Goal: Task Accomplishment & Management: Manage account settings

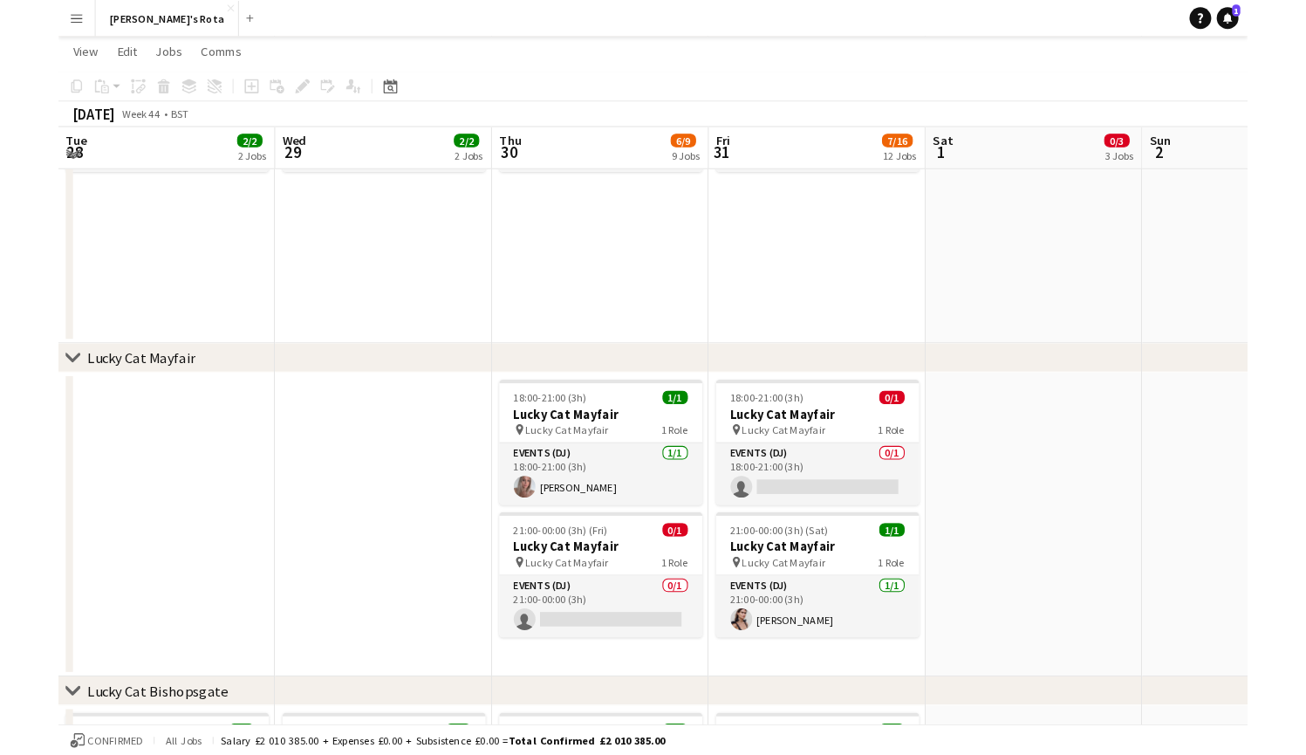
scroll to position [323, 0]
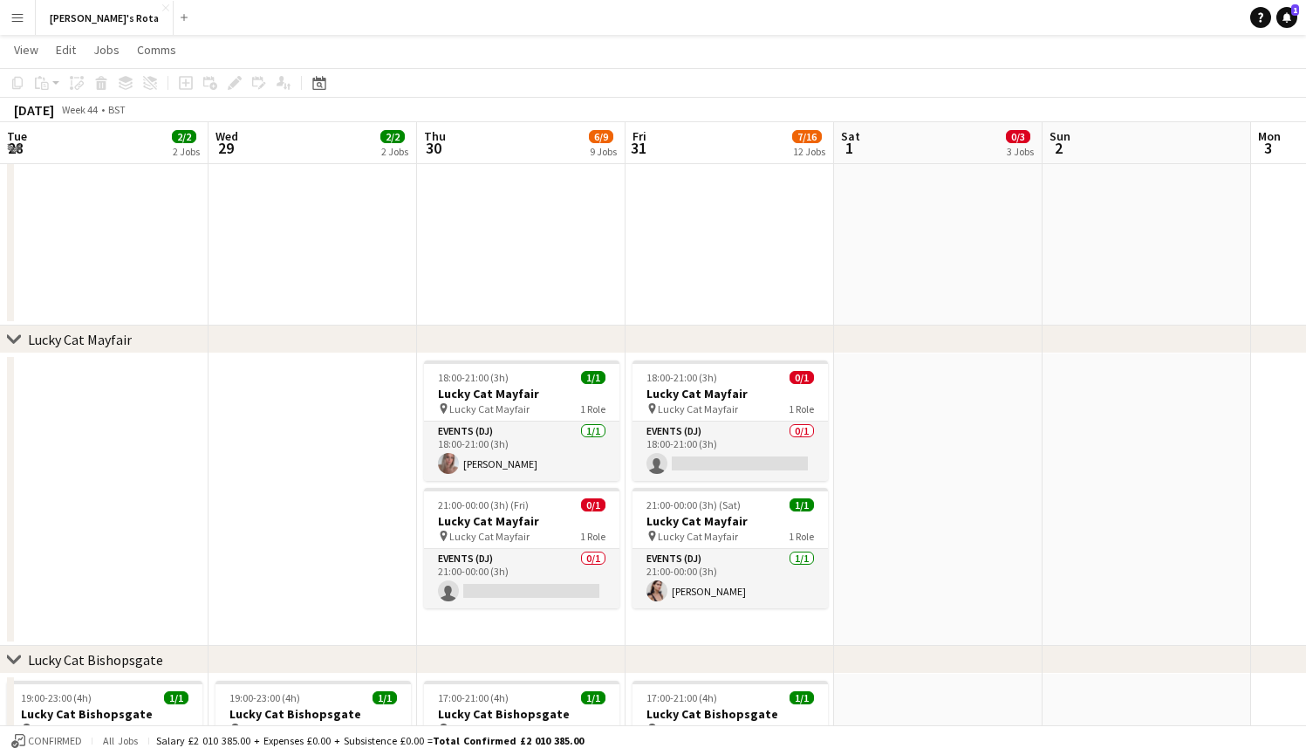
click at [296, 474] on app-date-cell at bounding box center [312, 499] width 208 height 292
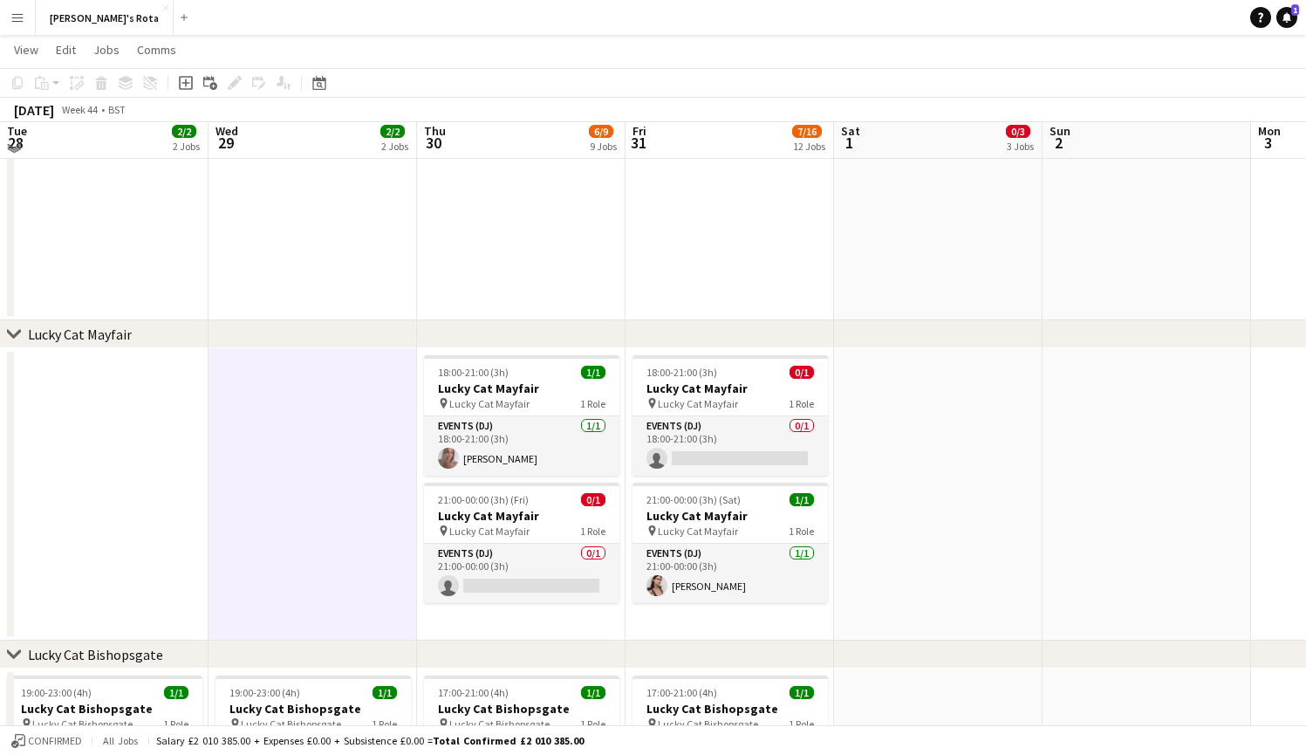
scroll to position [331, 0]
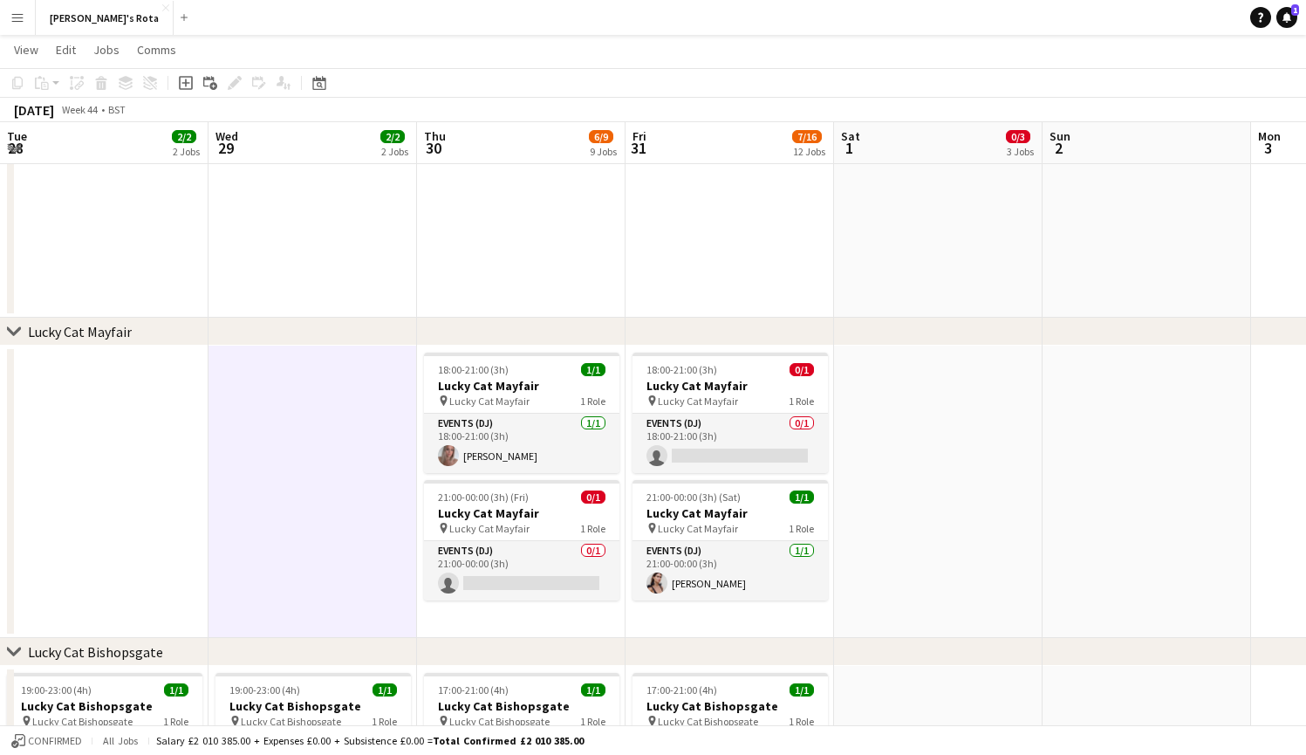
click at [13, 150] on app-icon "Expand/collapse" at bounding box center [14, 147] width 14 height 17
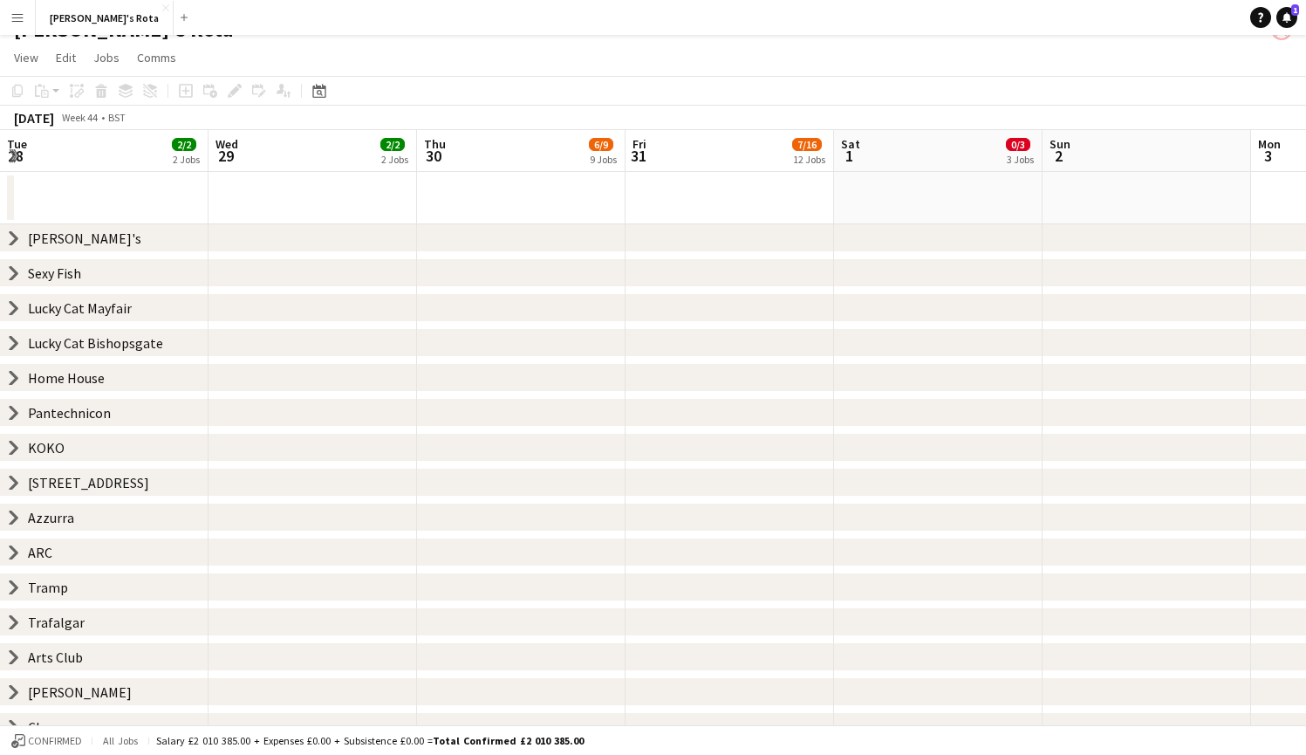
scroll to position [26, 0]
click at [14, 406] on icon "chevron-right" at bounding box center [14, 412] width 14 height 14
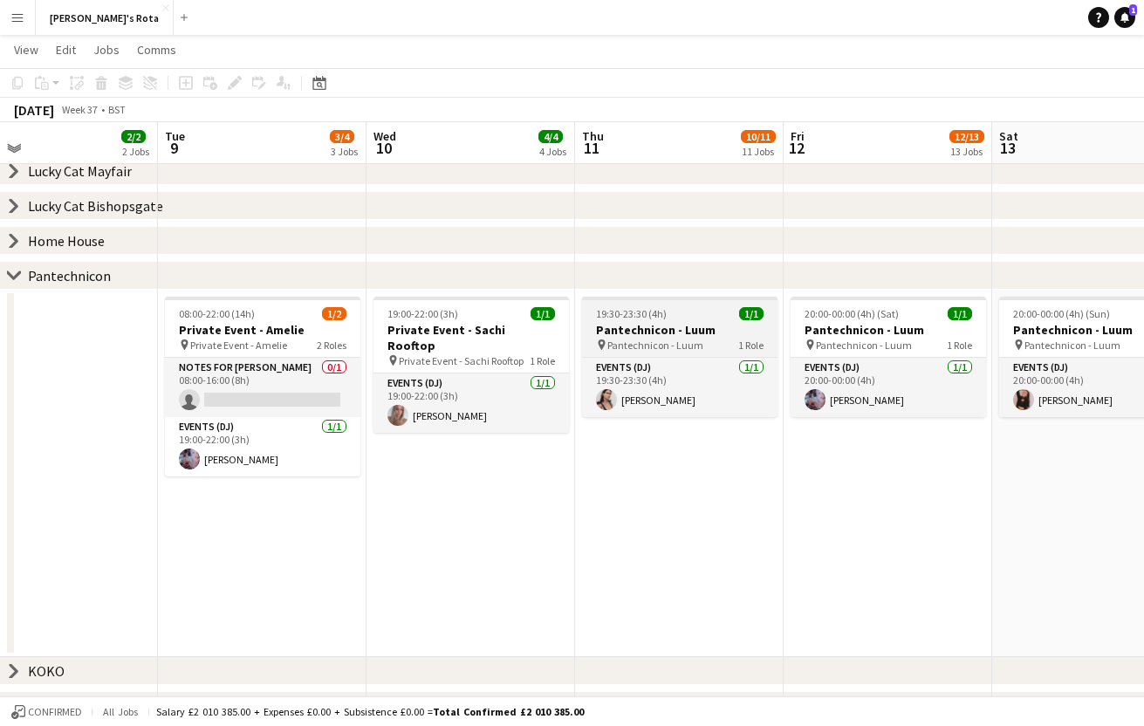
scroll to position [0, 468]
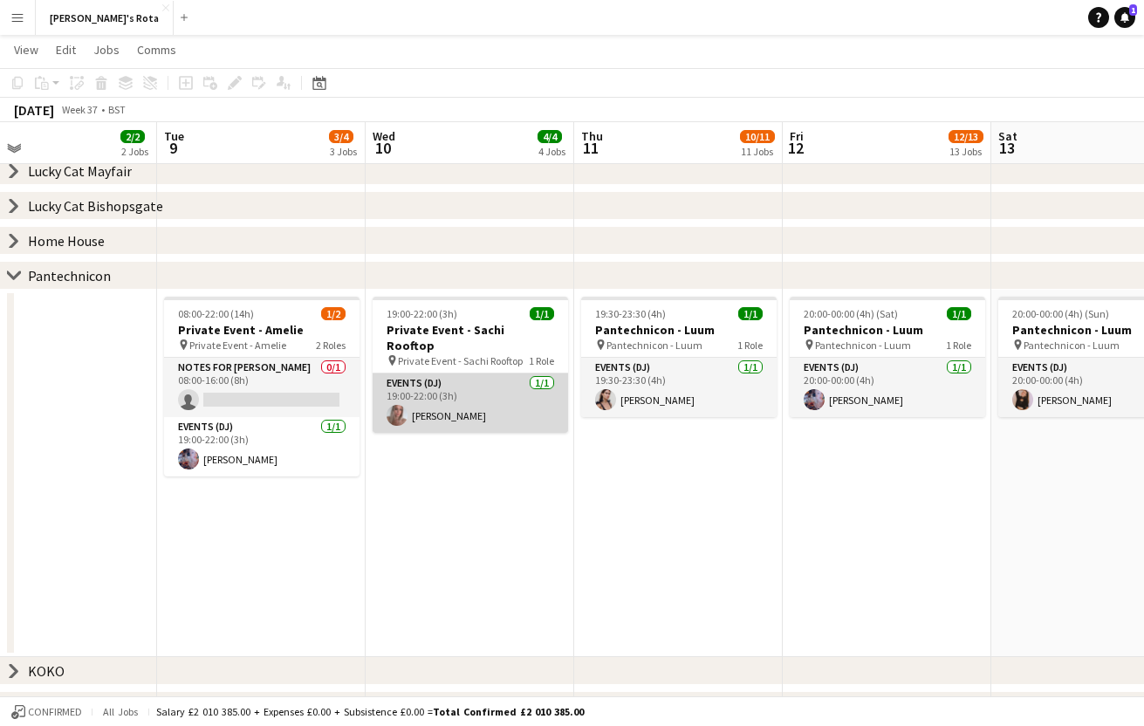
click at [490, 401] on app-card-role "Events (DJ) 1/1 19:00-22:00 (3h) Karis Beckingham" at bounding box center [469, 402] width 195 height 59
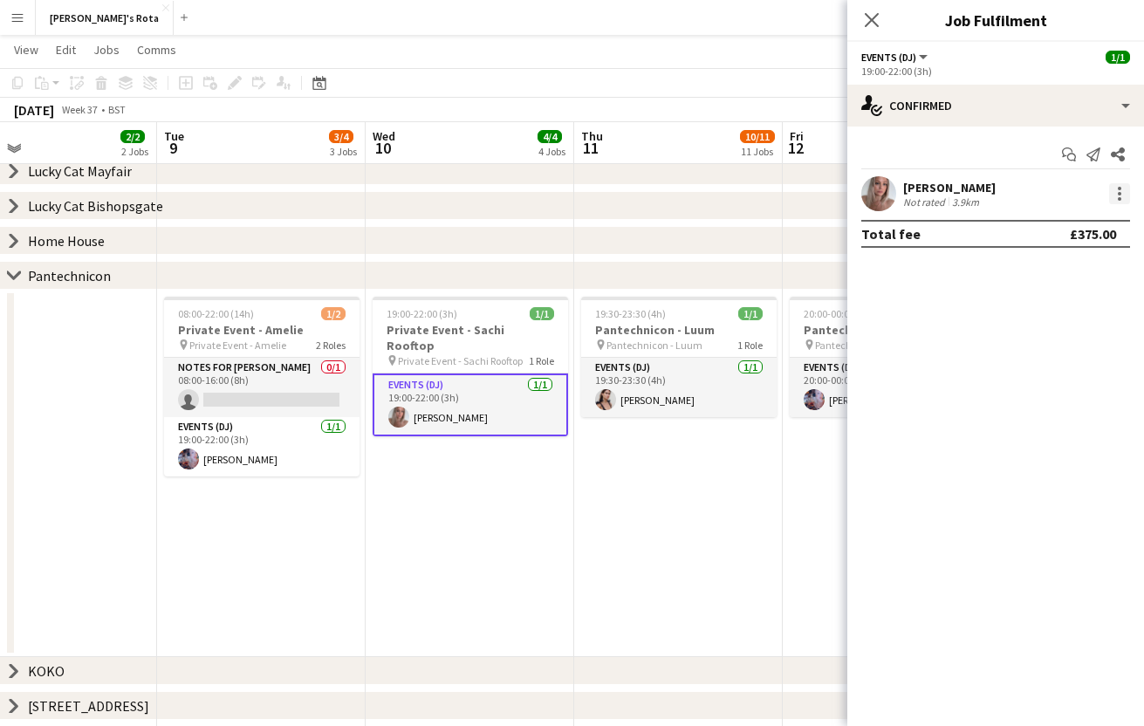
click at [1117, 190] on div at bounding box center [1119, 193] width 21 height 21
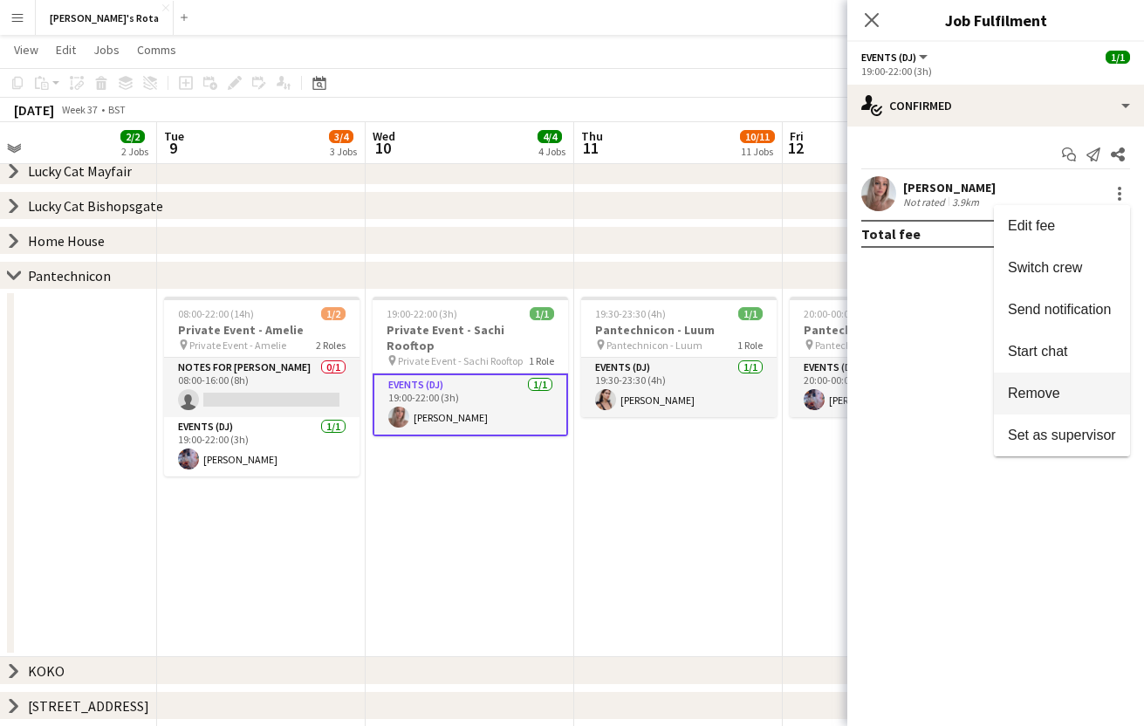
click at [1069, 400] on span "Remove" at bounding box center [1061, 394] width 108 height 16
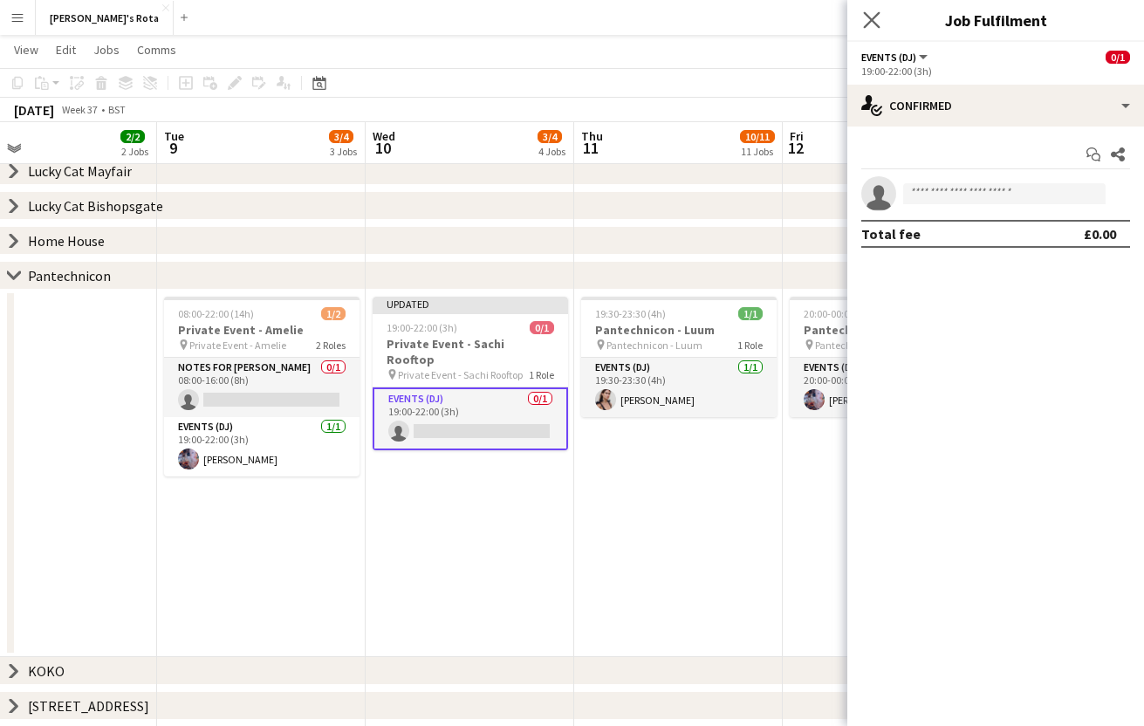
click at [872, 10] on app-icon "Close pop-in" at bounding box center [871, 20] width 25 height 25
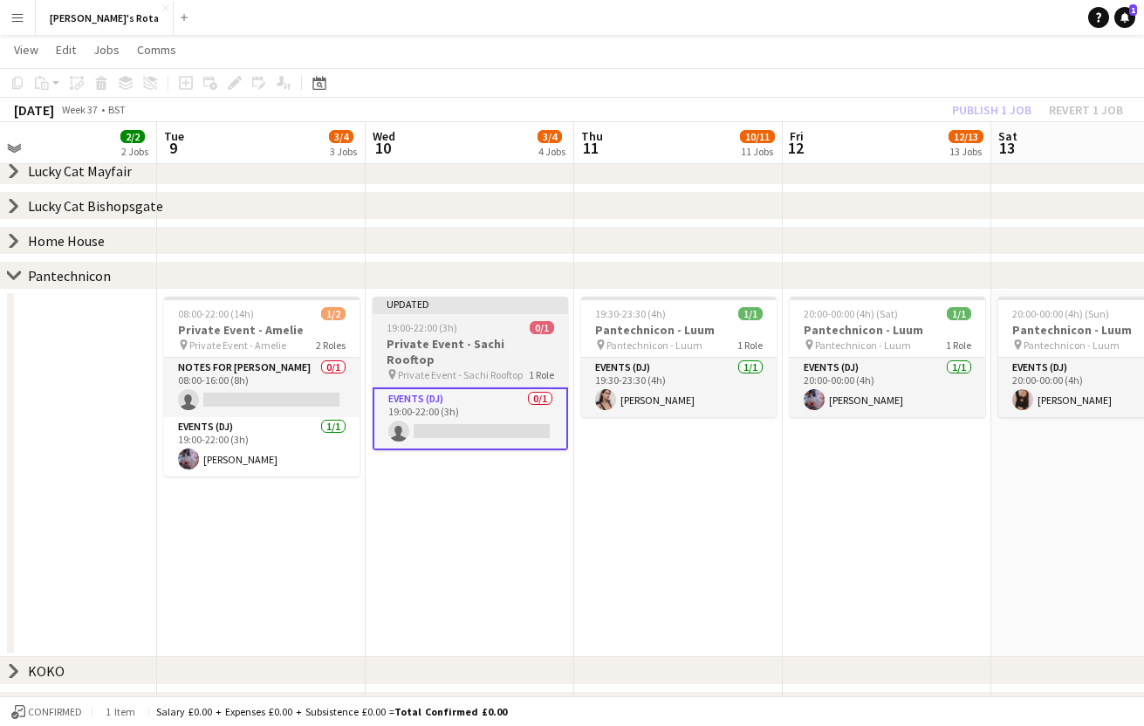
click at [447, 350] on h3 "Private Event - Sachi Rooftop" at bounding box center [469, 351] width 195 height 31
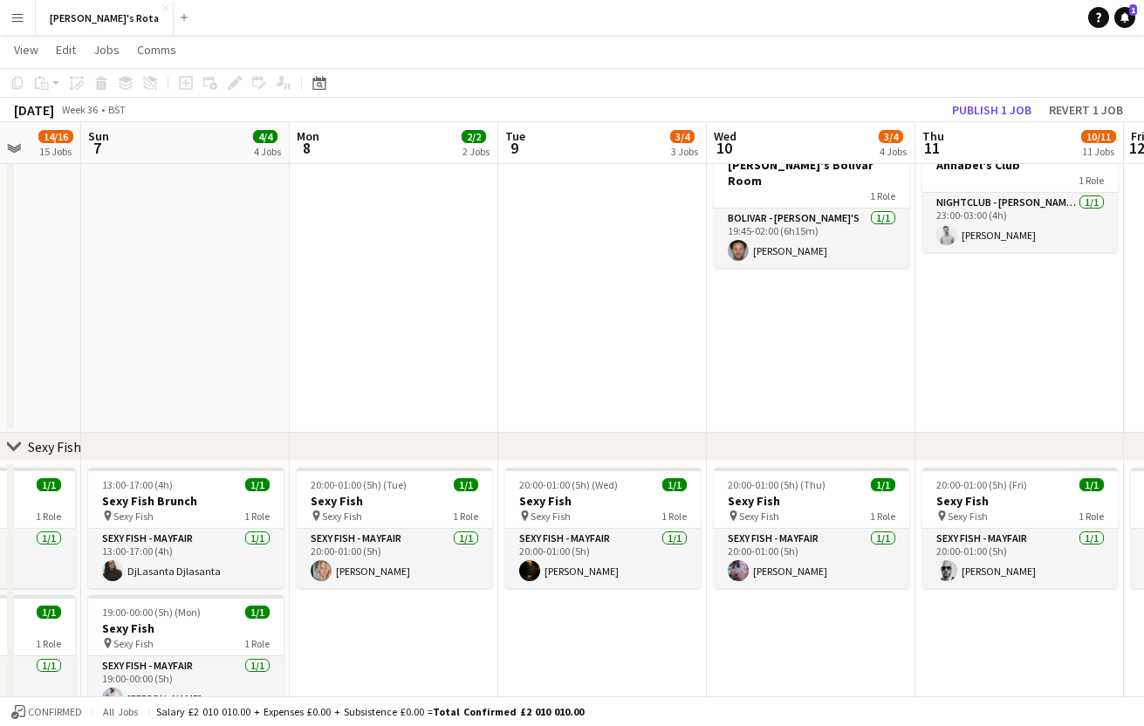
scroll to position [0, 768]
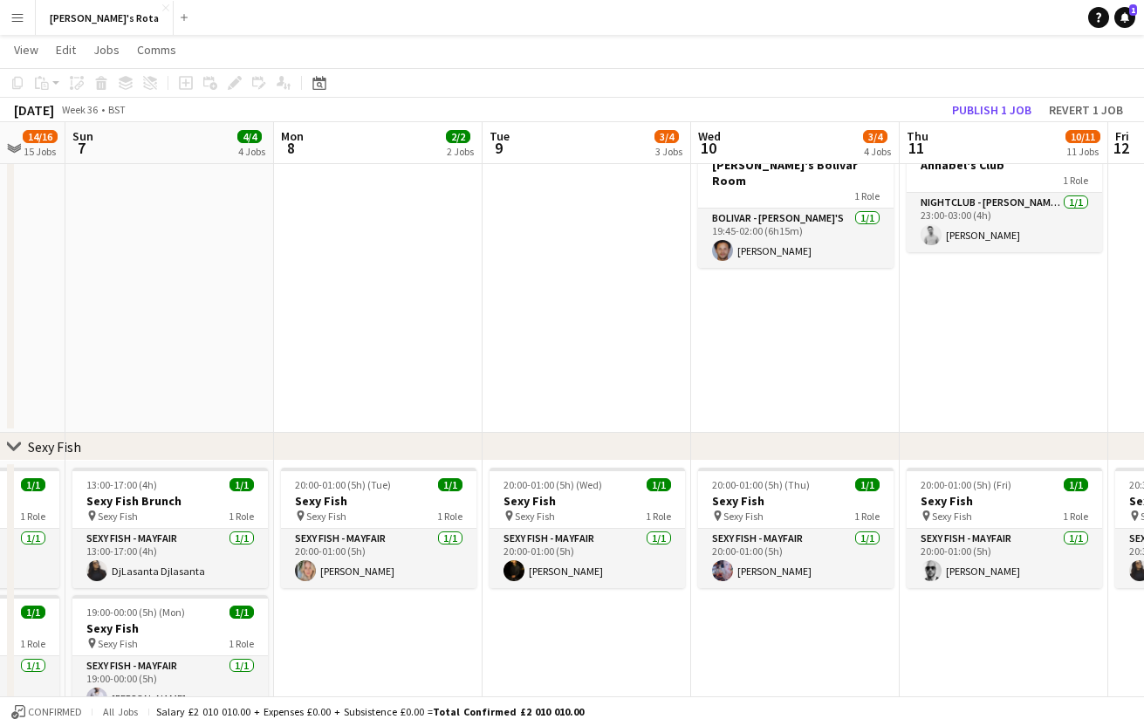
click at [13, 149] on app-icon "Expand/collapse" at bounding box center [14, 147] width 14 height 17
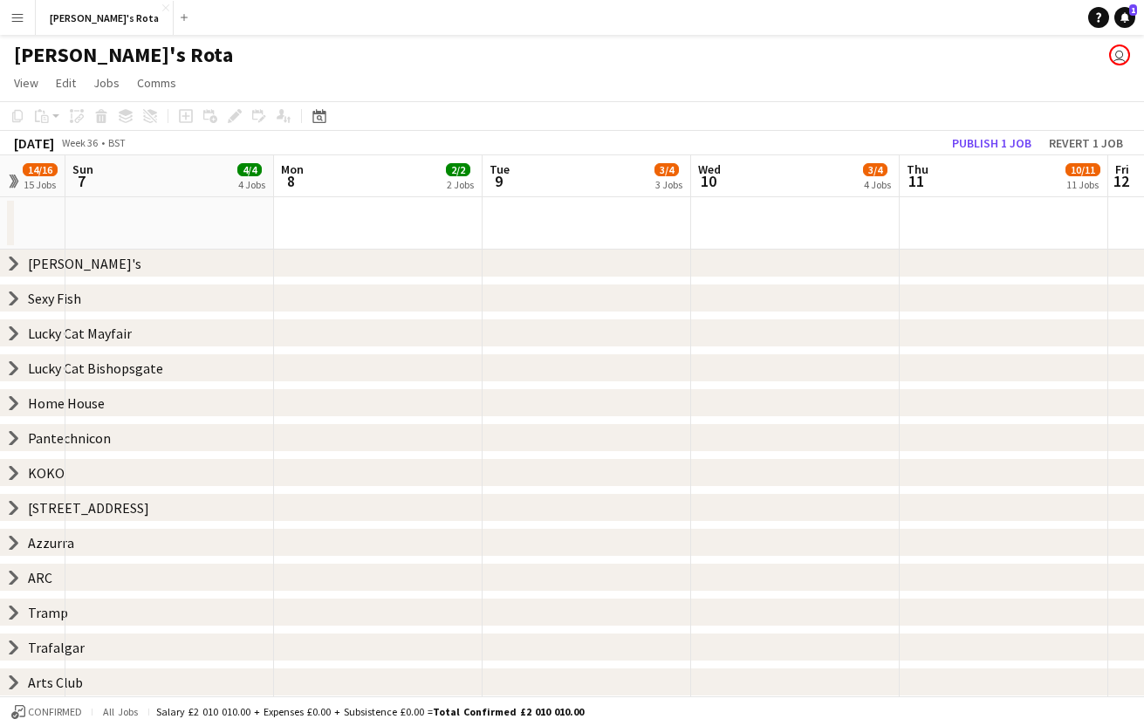
scroll to position [0, 0]
click at [11, 437] on icon "chevron-right" at bounding box center [14, 438] width 14 height 14
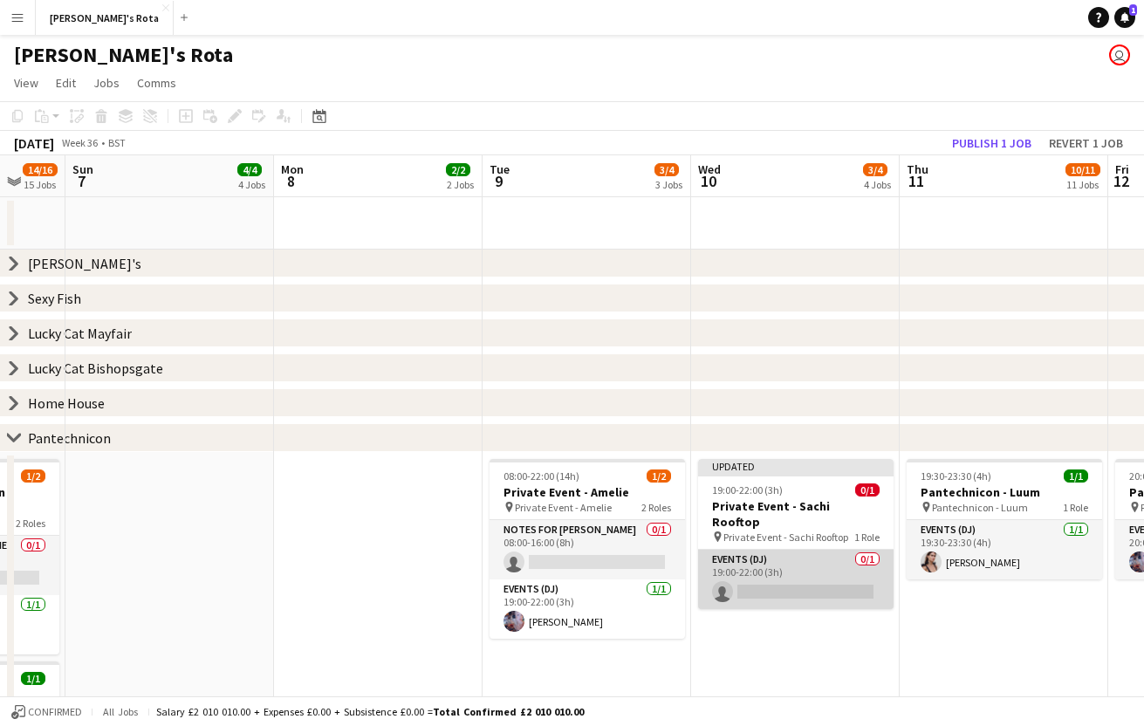
click at [786, 574] on app-card-role "Events (DJ) 0/1 19:00-22:00 (3h) single-neutral-actions" at bounding box center [795, 579] width 195 height 59
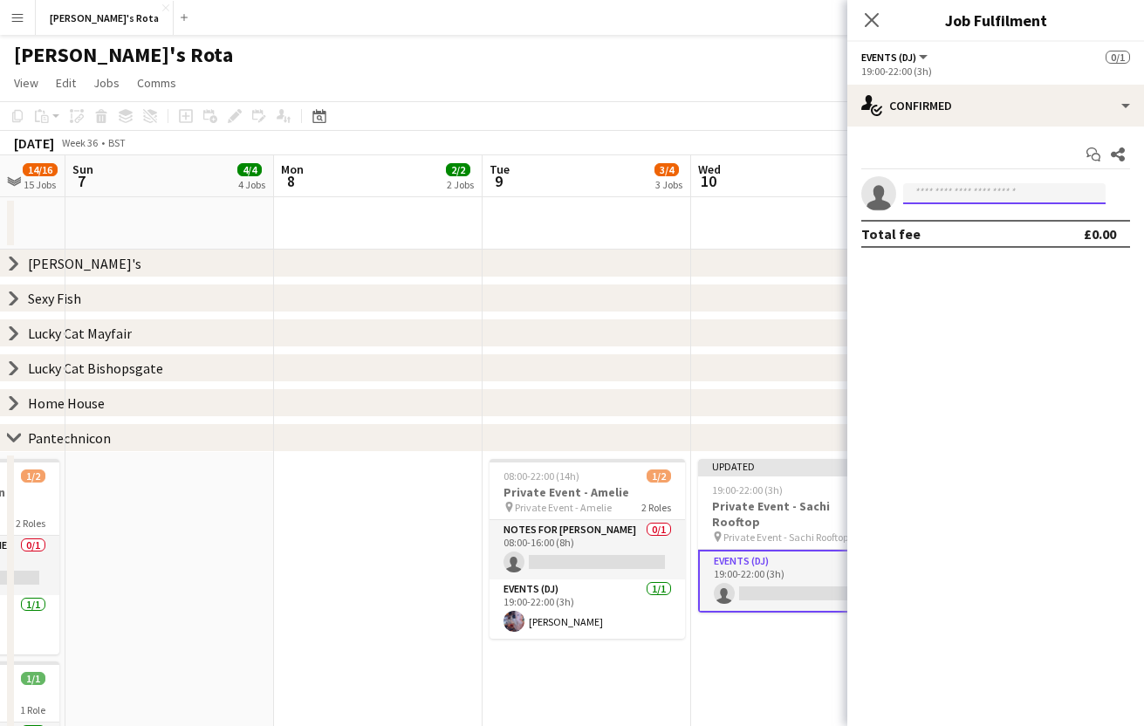
click at [974, 196] on input at bounding box center [1004, 193] width 202 height 21
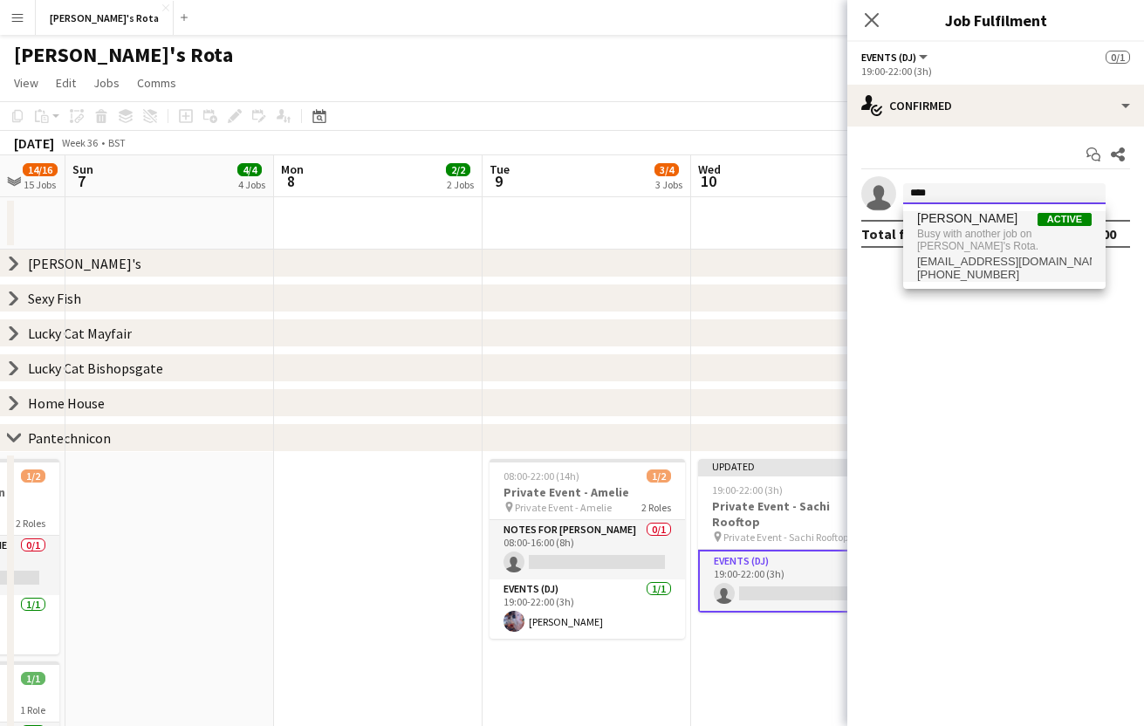
type input "****"
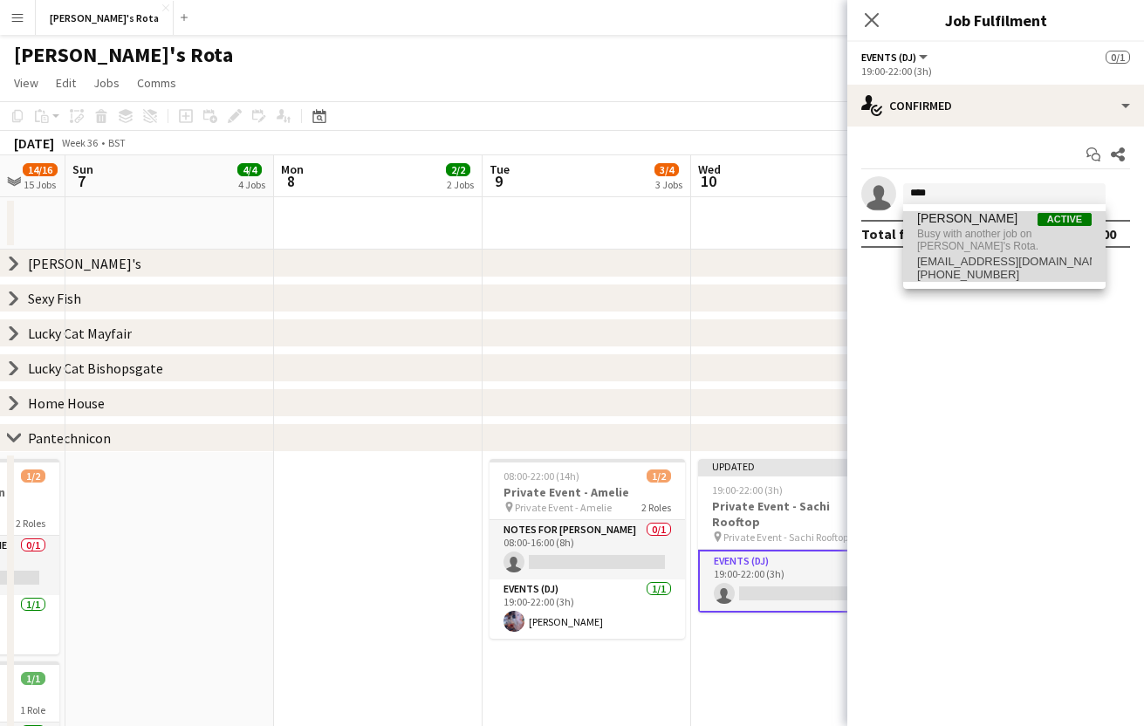
click at [980, 231] on span "Busy with another job on [PERSON_NAME]'s Rota." at bounding box center [1004, 240] width 174 height 29
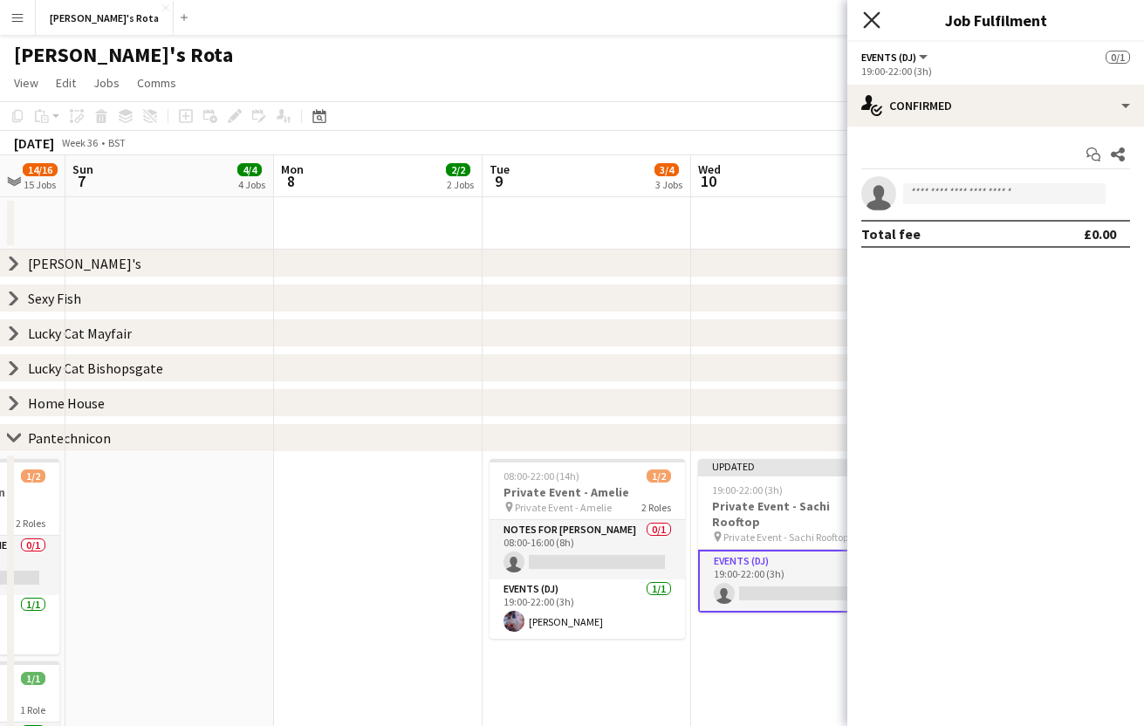
click at [866, 17] on icon "Close pop-in" at bounding box center [871, 19] width 17 height 17
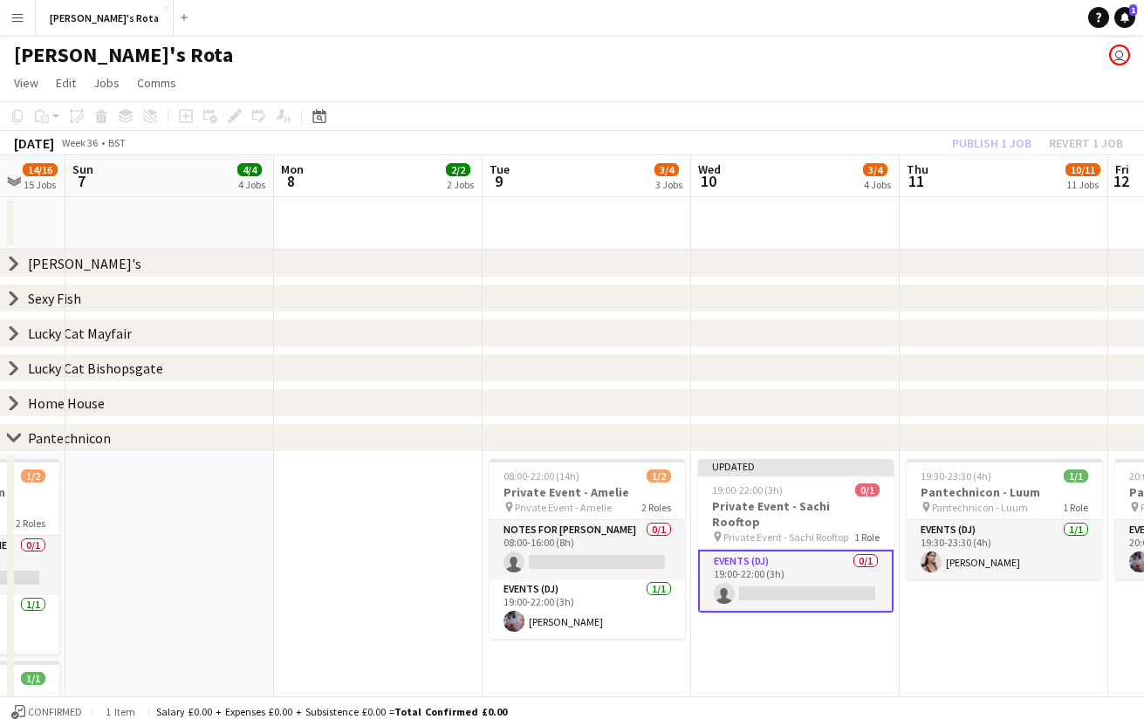
click at [17, 178] on app-icon "Expand/collapse" at bounding box center [14, 180] width 14 height 17
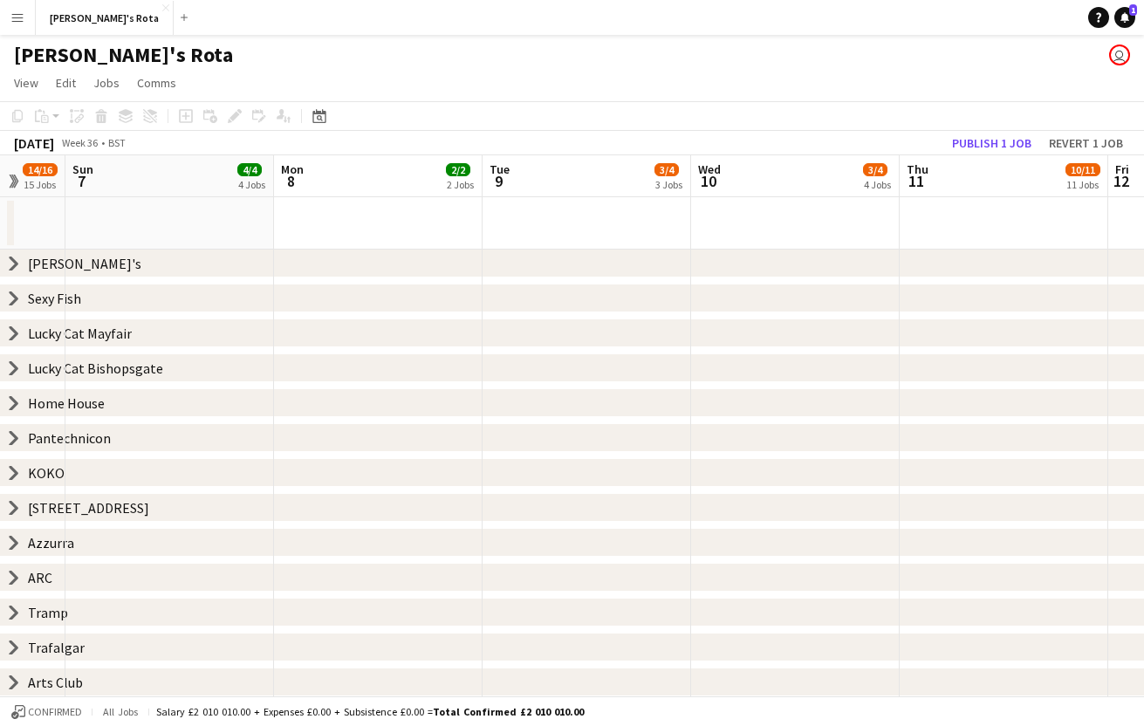
click at [17, 178] on app-icon "Expand/collapse" at bounding box center [12, 181] width 17 height 14
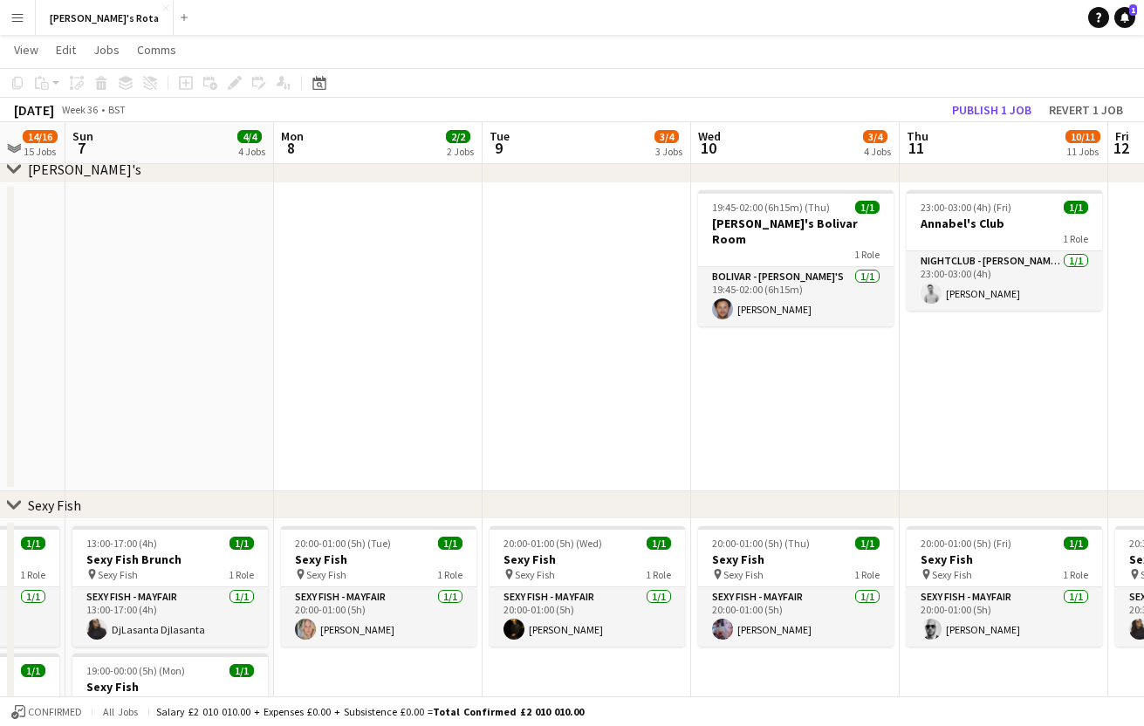
scroll to position [97, 0]
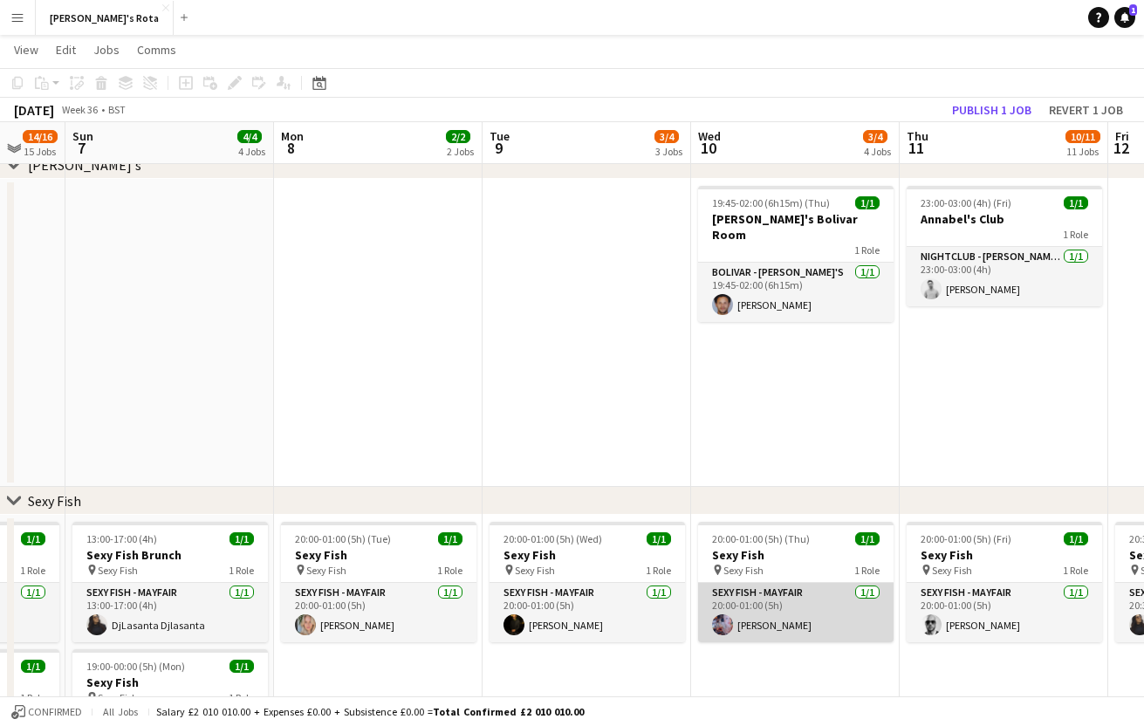
click at [796, 596] on app-card-role "SEXY FISH - MAYFAIR [DATE] 20:00-01:00 (5h) [PERSON_NAME]" at bounding box center [795, 612] width 195 height 59
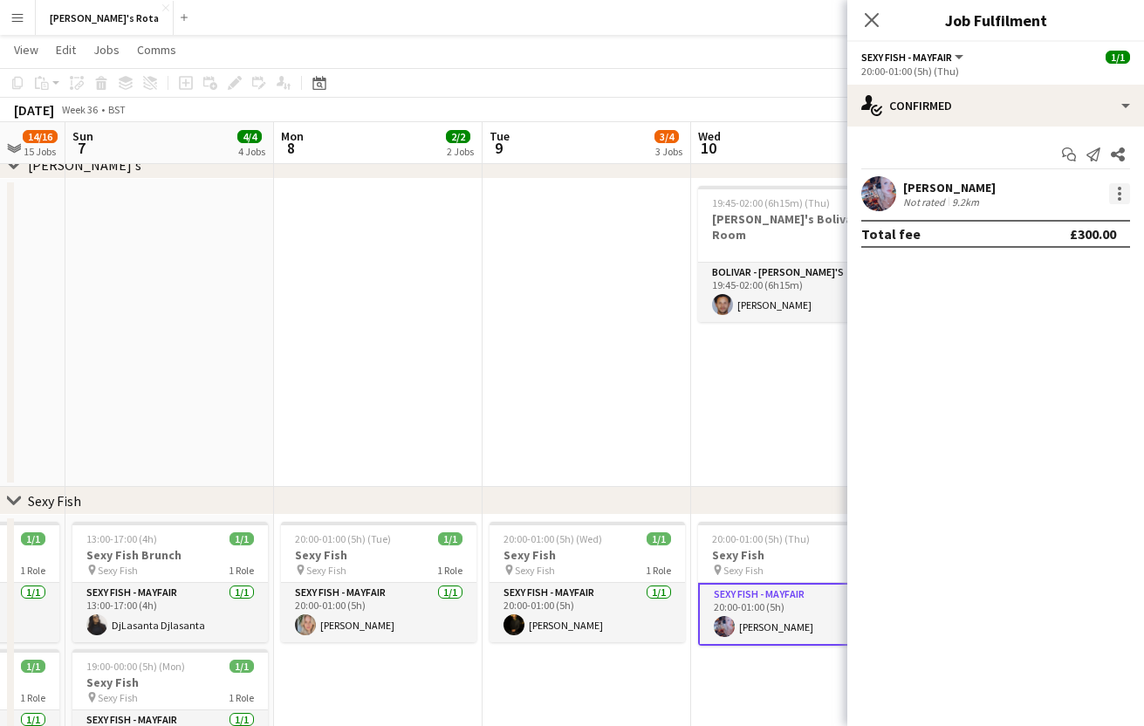
click at [1118, 196] on div at bounding box center [1119, 193] width 21 height 21
click at [1118, 197] on div at bounding box center [1118, 198] width 3 height 3
click at [1118, 196] on div at bounding box center [1118, 197] width 3 height 3
click at [1118, 196] on div at bounding box center [572, 363] width 1144 height 726
click at [1118, 196] on div at bounding box center [1118, 197] width 3 height 3
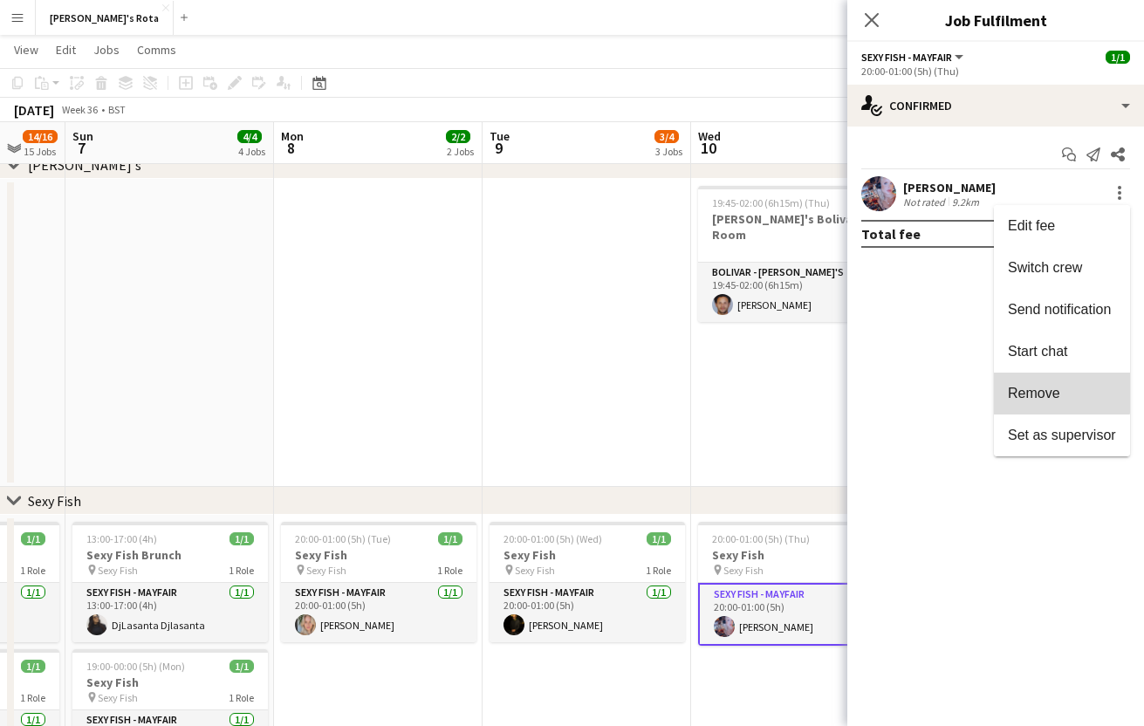
click at [1052, 384] on button "Remove" at bounding box center [1062, 393] width 136 height 42
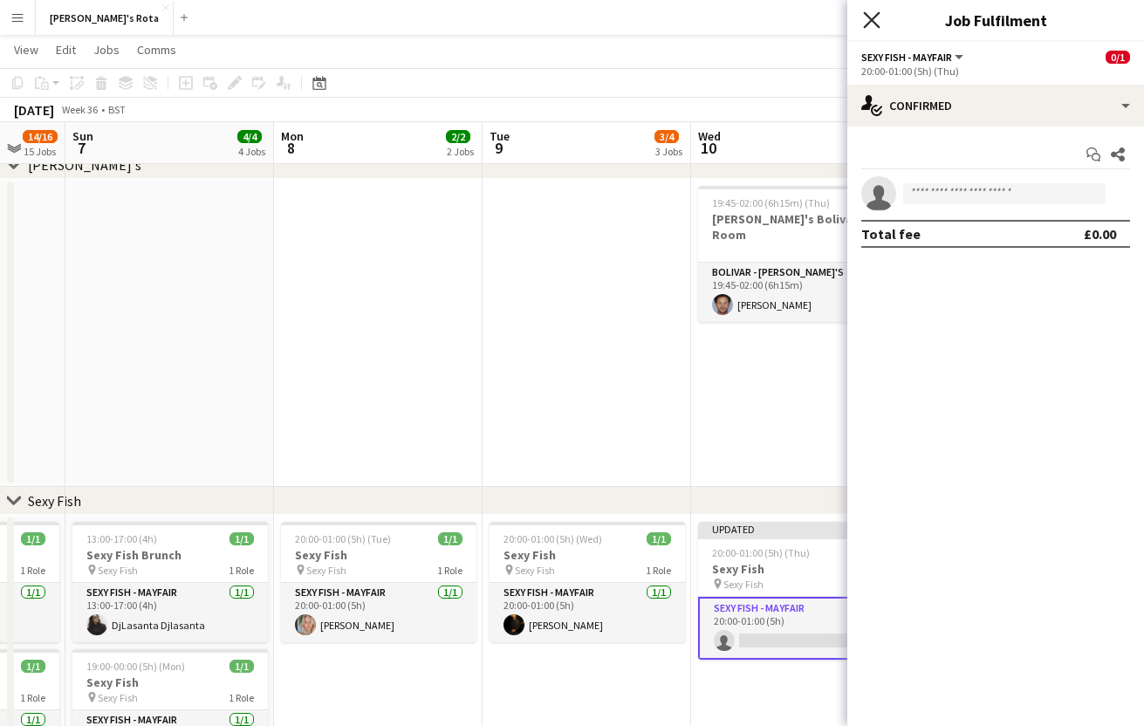
click at [869, 24] on icon "Close pop-in" at bounding box center [871, 19] width 17 height 17
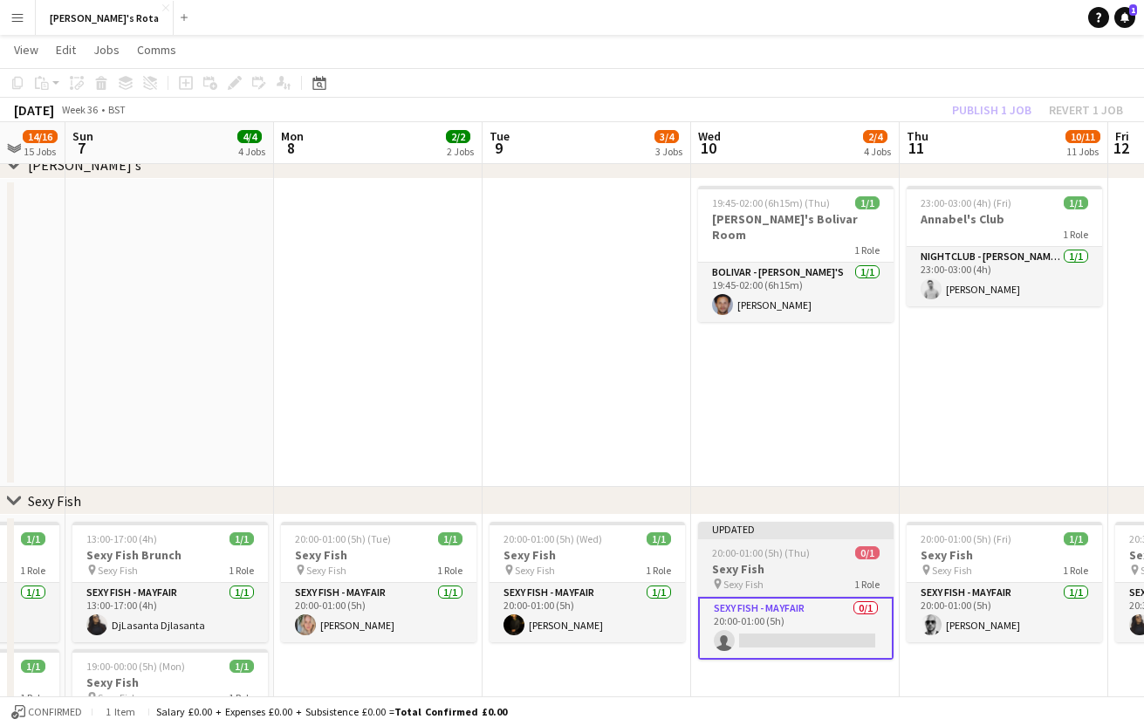
click at [786, 564] on h3 "Sexy Fish" at bounding box center [795, 569] width 195 height 16
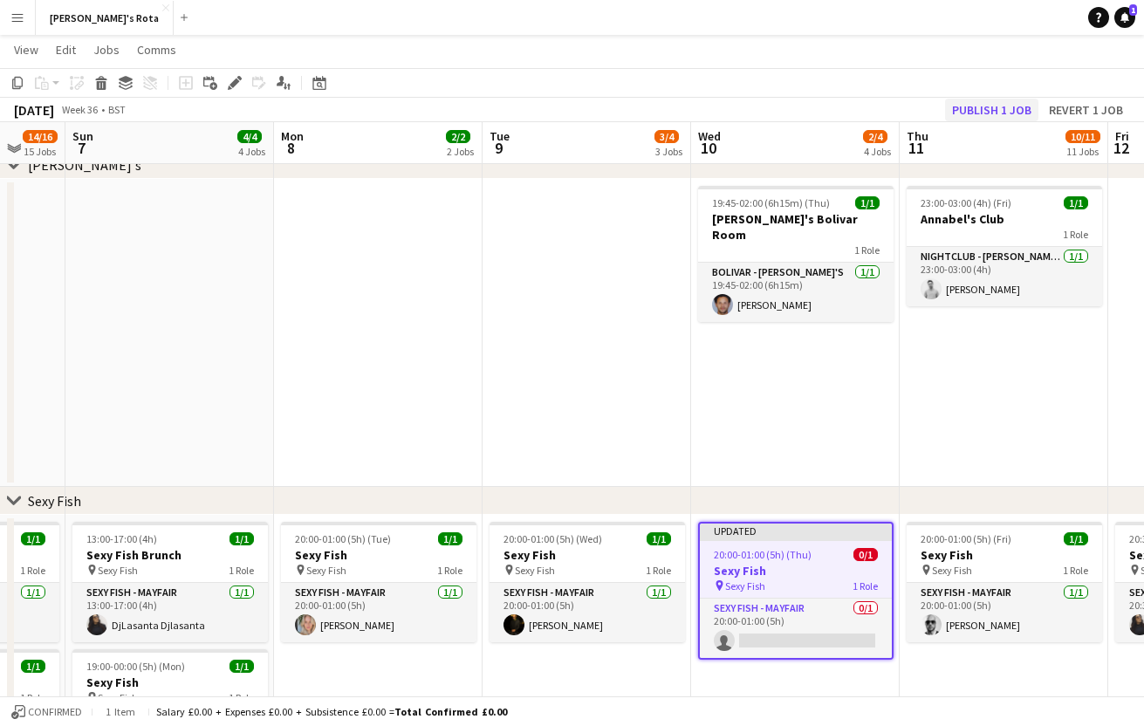
click at [1001, 105] on button "Publish 1 job" at bounding box center [991, 110] width 93 height 23
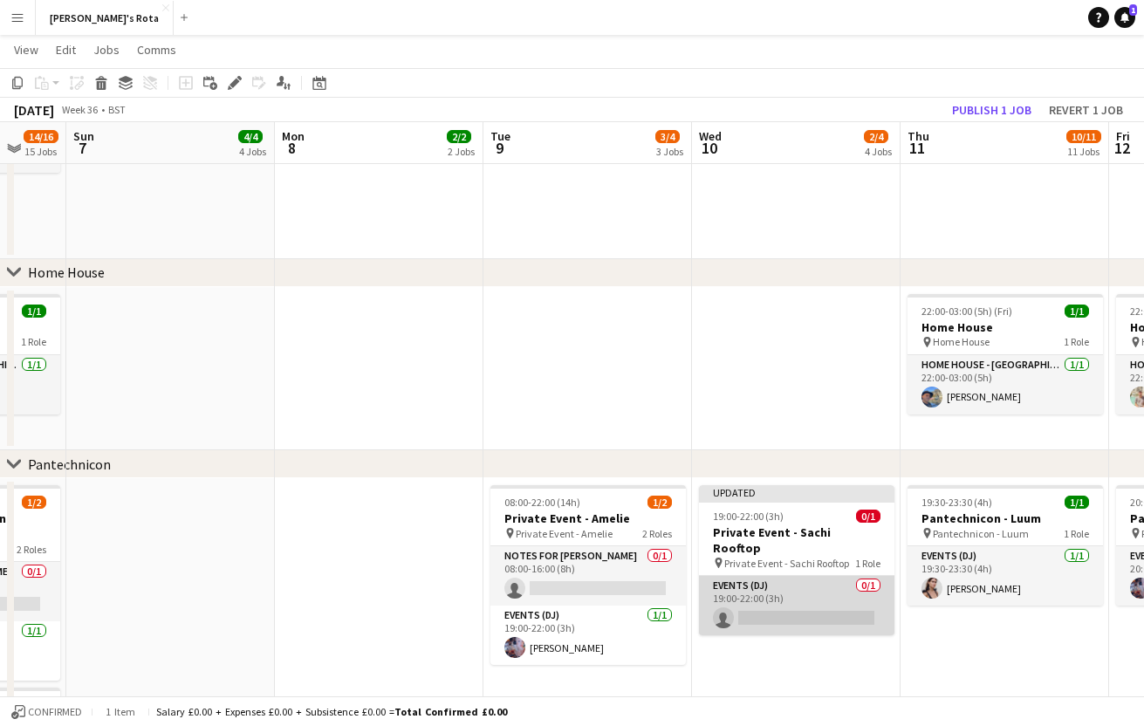
scroll to position [1478, 0]
click at [777, 600] on app-card-role "Events (DJ) 0/1 19:00-22:00 (3h) single-neutral-actions" at bounding box center [796, 604] width 195 height 59
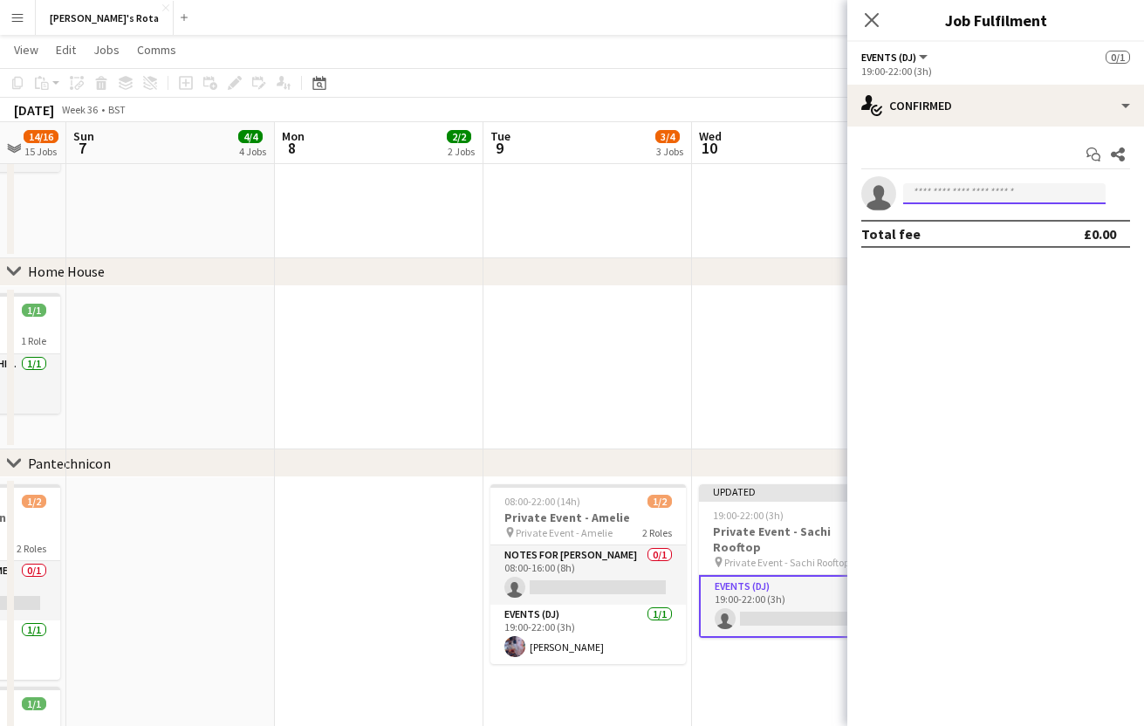
click at [978, 196] on input at bounding box center [1004, 193] width 202 height 21
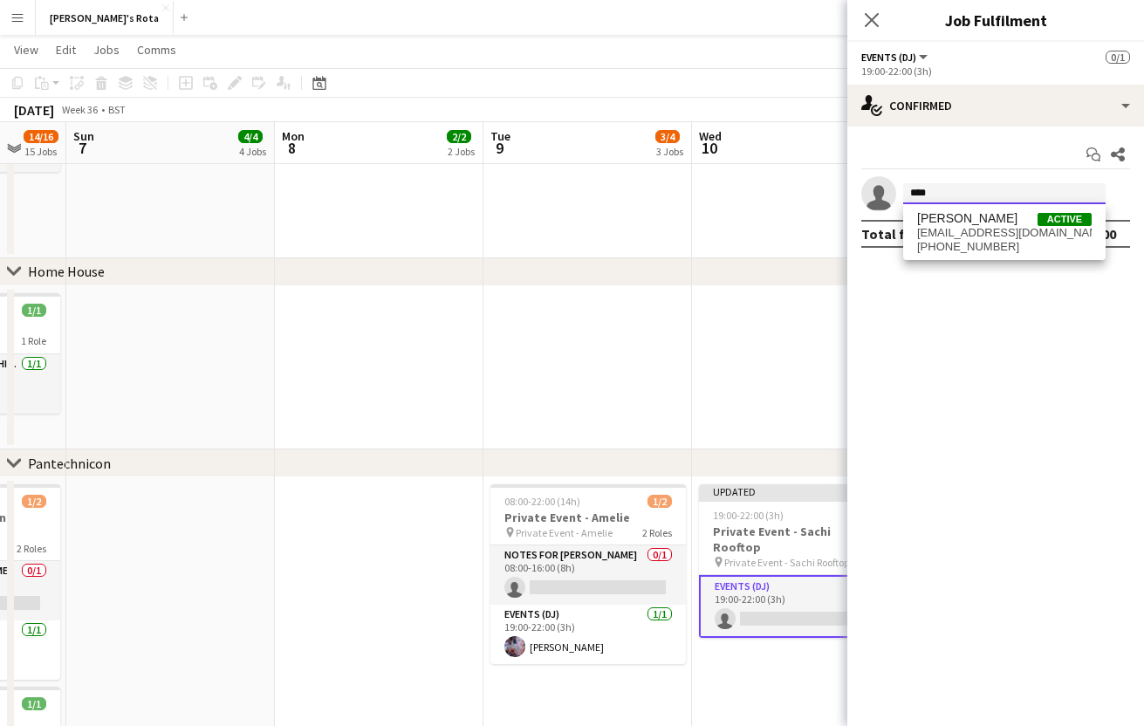
type input "****"
click at [974, 223] on span "[PERSON_NAME]" at bounding box center [967, 218] width 100 height 15
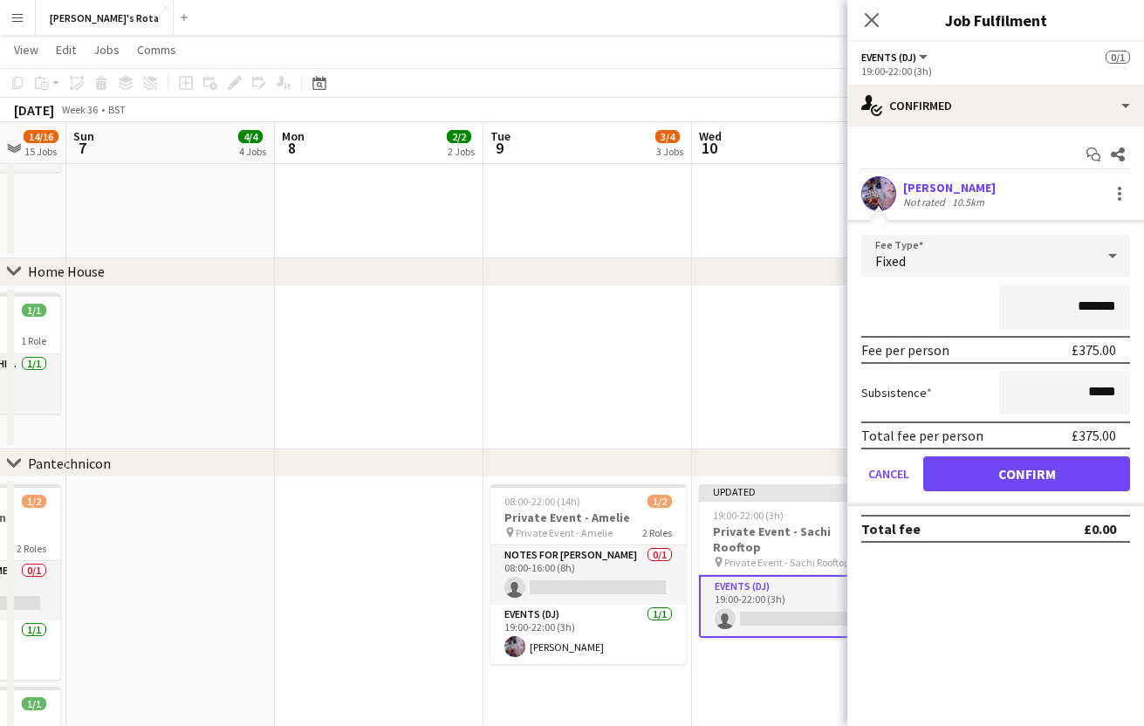
click at [1069, 473] on button "Confirm" at bounding box center [1026, 473] width 207 height 35
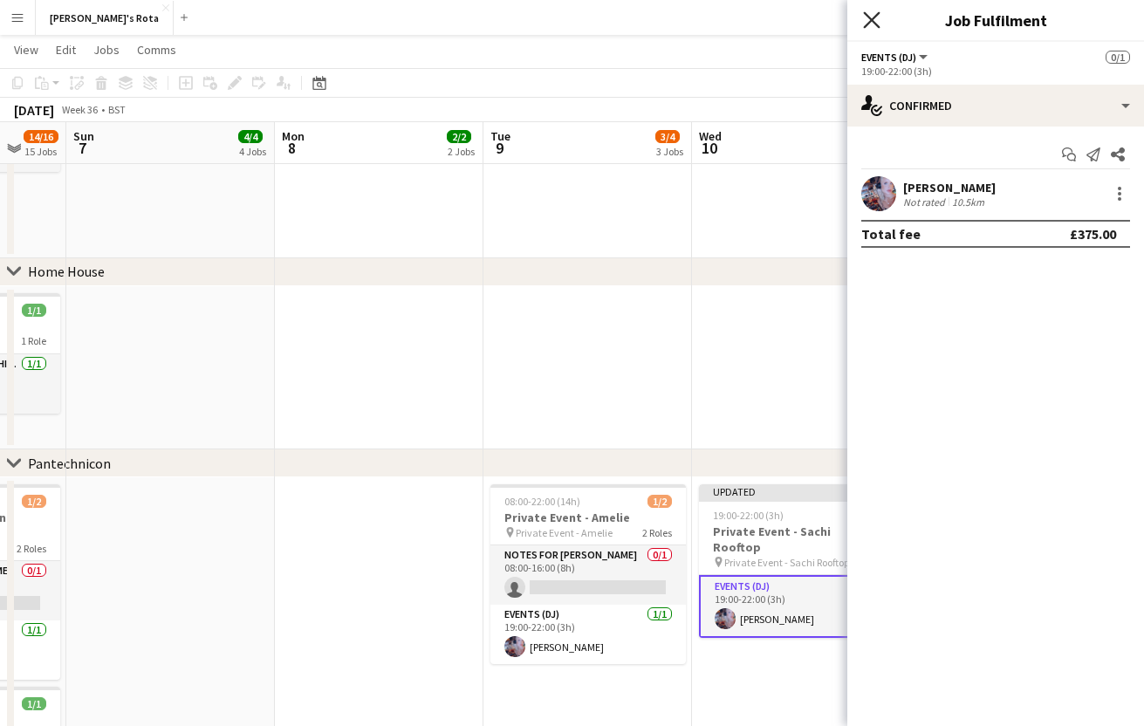
click at [866, 17] on icon "Close pop-in" at bounding box center [871, 19] width 17 height 17
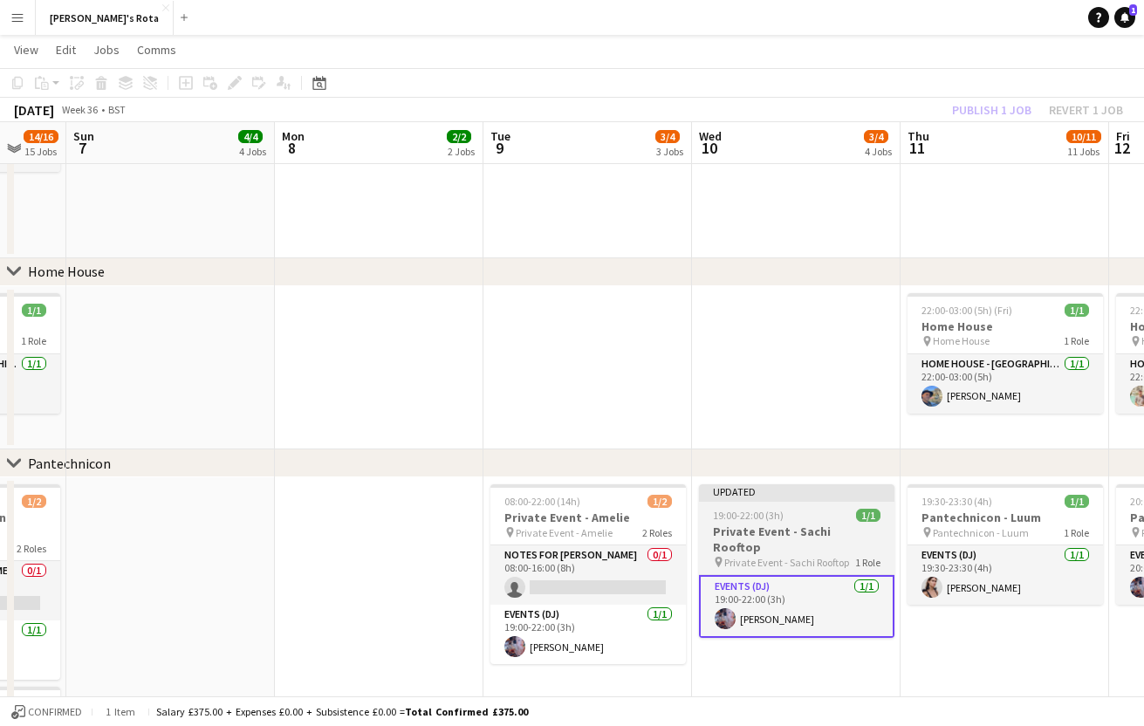
click at [789, 556] on span "Private Event - Sachi Rooftop" at bounding box center [786, 562] width 125 height 13
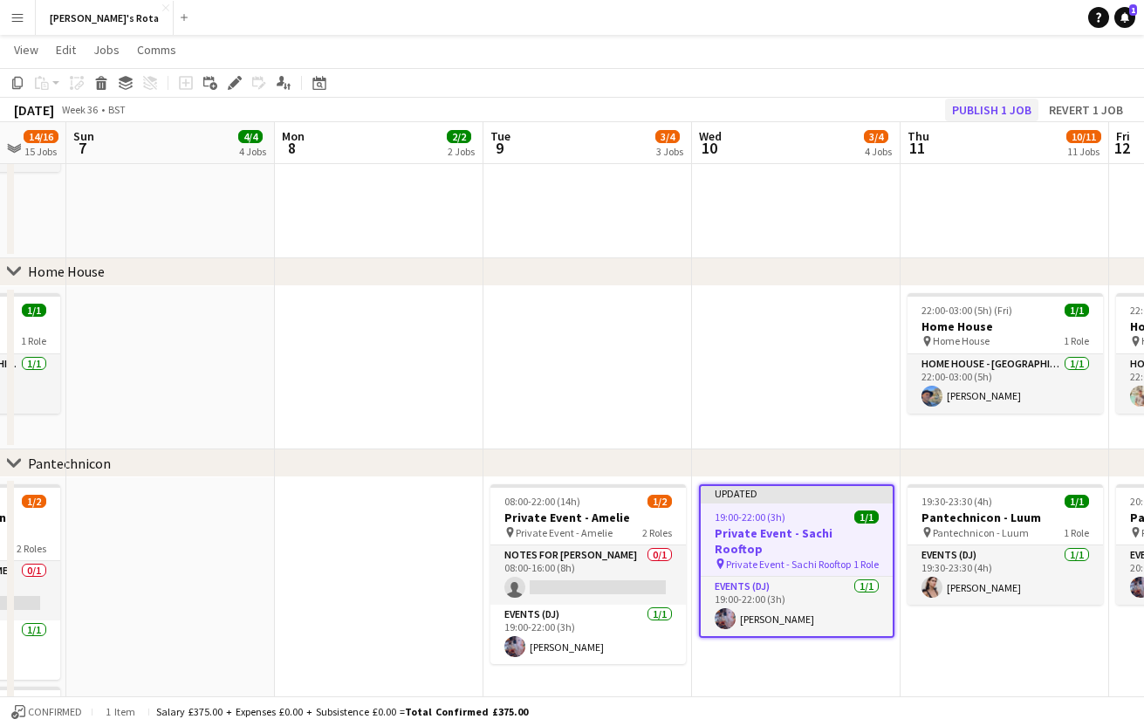
click at [992, 110] on button "Publish 1 job" at bounding box center [991, 110] width 93 height 23
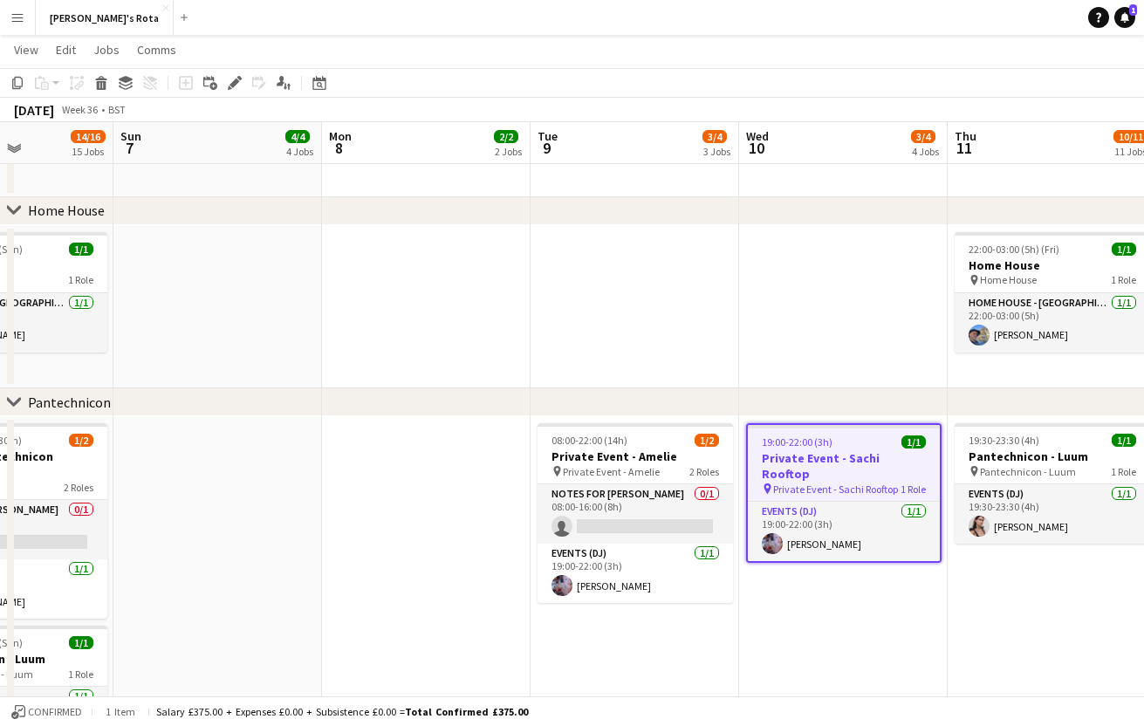
scroll to position [0, 472]
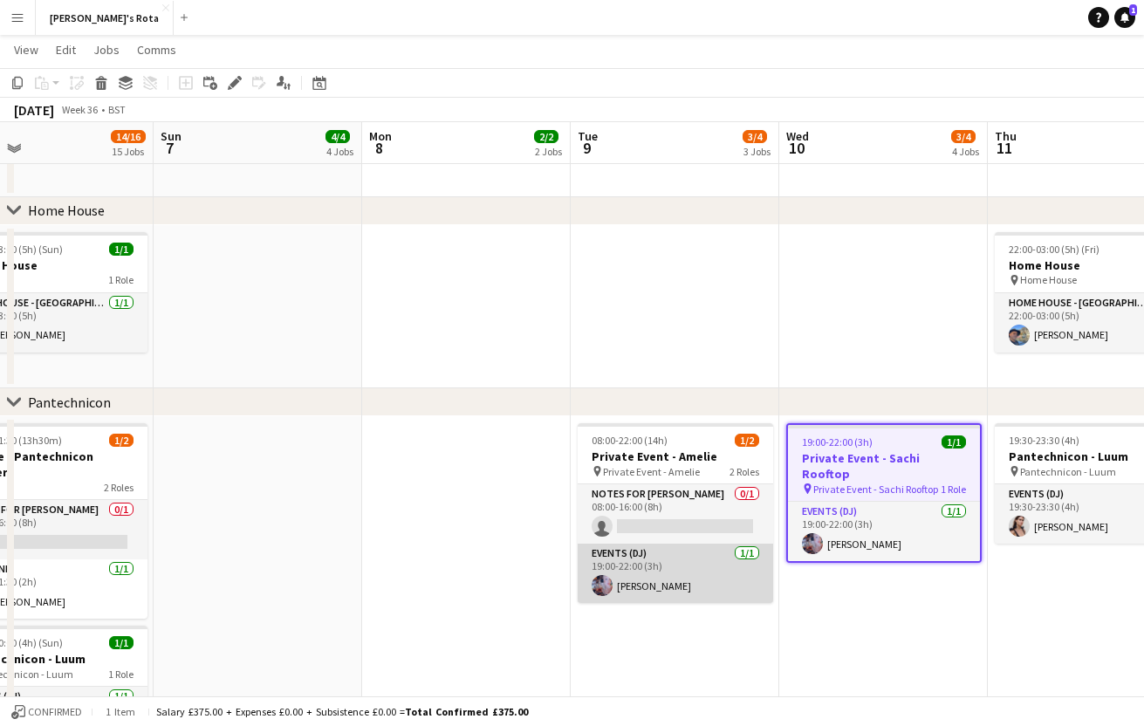
click at [668, 562] on app-card-role "Events (DJ) [DATE] 19:00-22:00 (3h) [PERSON_NAME]" at bounding box center [674, 572] width 195 height 59
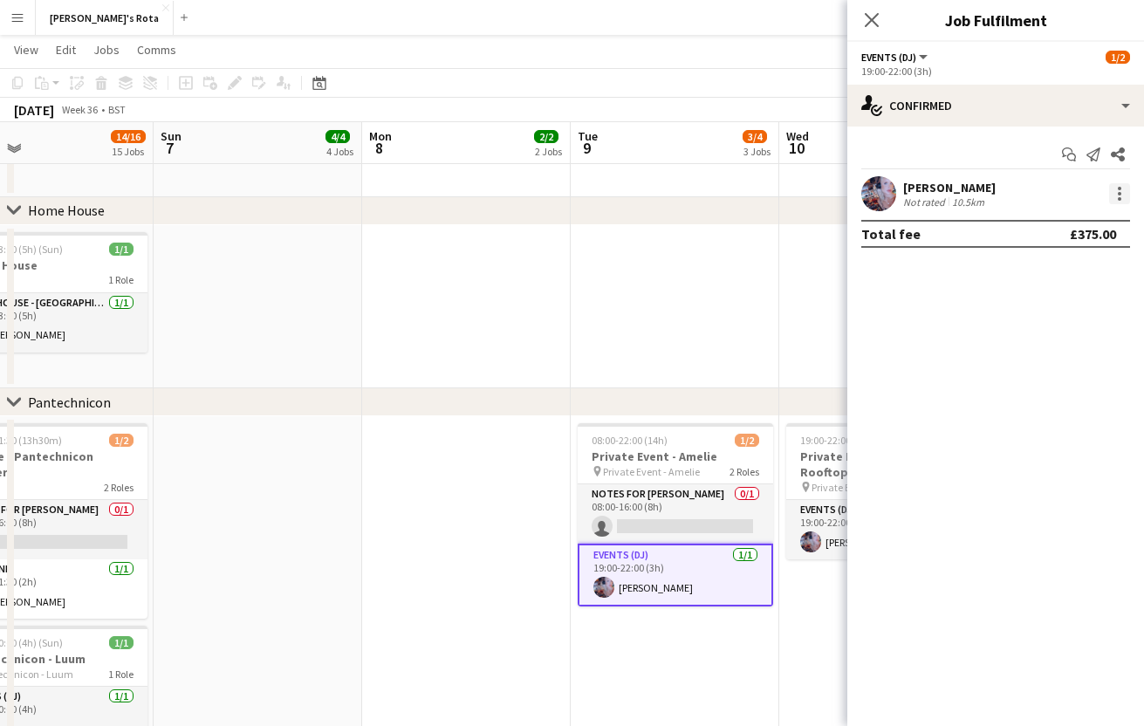
click at [1110, 193] on div at bounding box center [1119, 193] width 21 height 21
click at [1089, 230] on span "Edit fee" at bounding box center [1061, 226] width 108 height 16
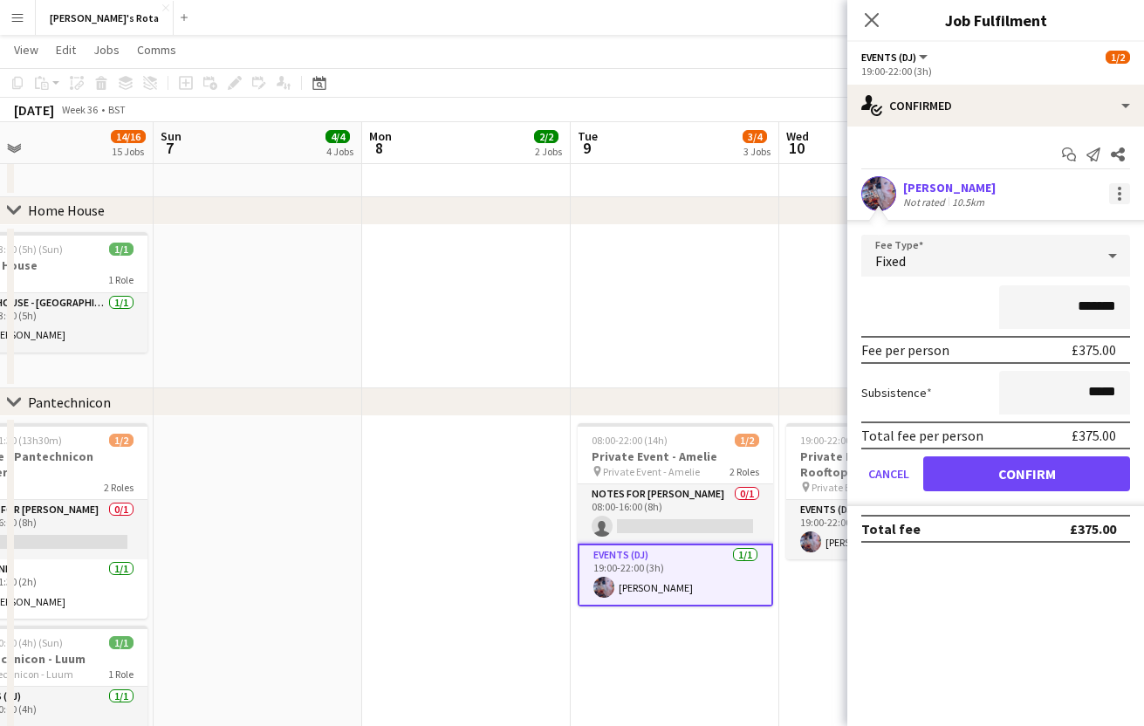
click at [1117, 188] on div at bounding box center [1118, 188] width 3 height 3
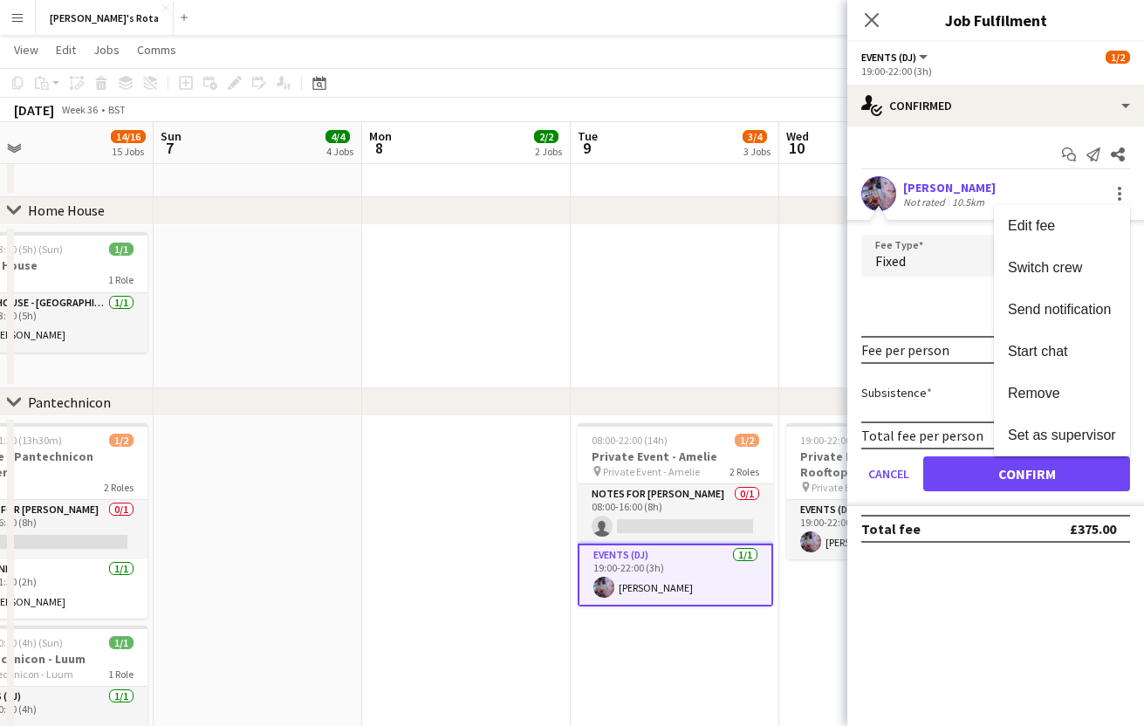
click at [865, 17] on div at bounding box center [572, 363] width 1144 height 726
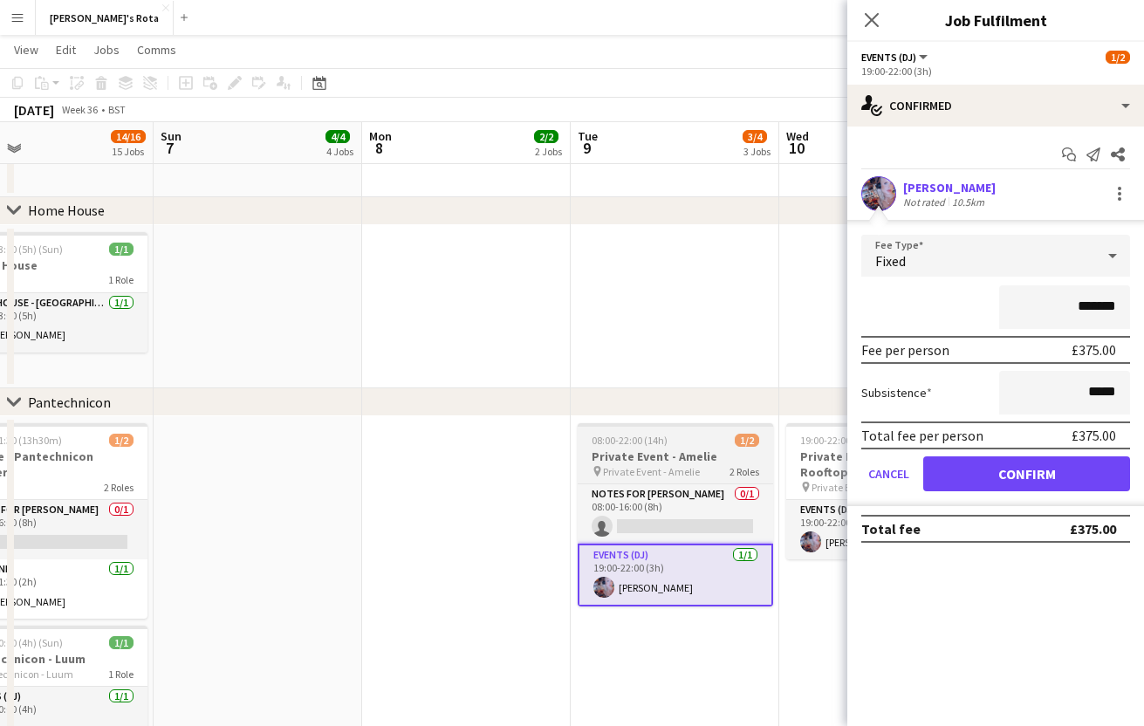
click at [668, 443] on div "08:00-22:00 (14h) 1/2" at bounding box center [674, 440] width 195 height 13
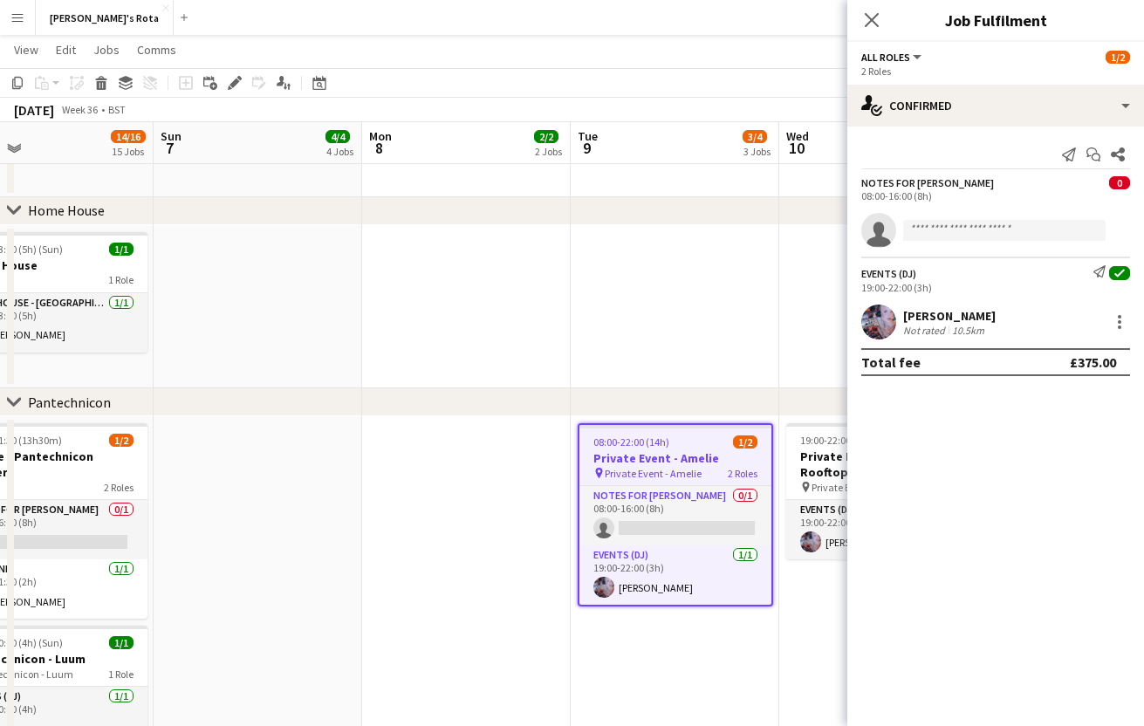
scroll to position [0, 473]
click at [229, 78] on icon "Edit" at bounding box center [235, 83] width 14 height 14
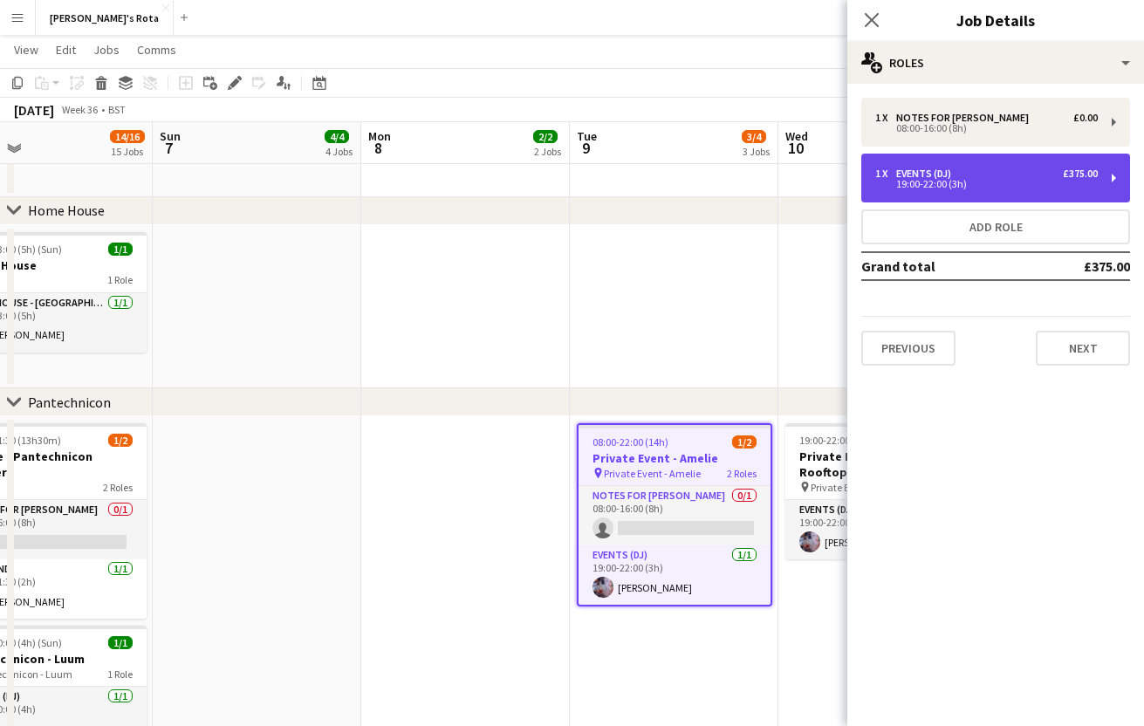
click at [953, 173] on div "Events (DJ)" at bounding box center [927, 173] width 62 height 12
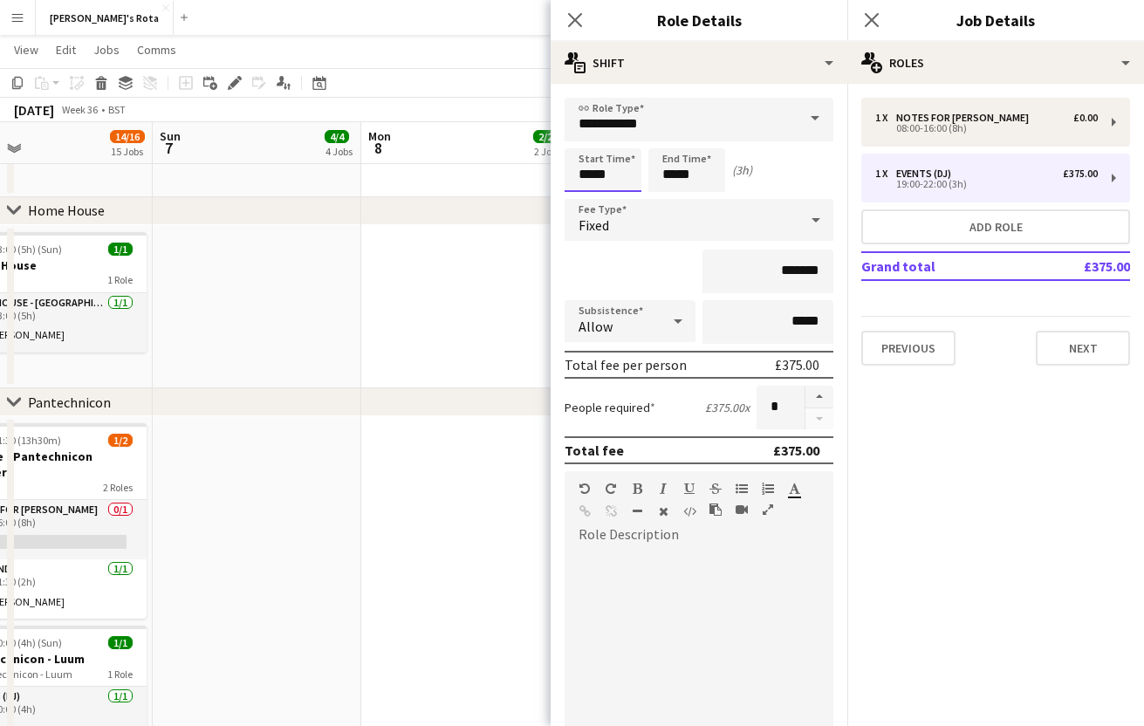
click at [591, 173] on input "*****" at bounding box center [602, 170] width 77 height 44
click at [584, 132] on div at bounding box center [585, 139] width 35 height 17
click at [584, 195] on div at bounding box center [585, 200] width 35 height 17
type input "*****"
click at [584, 195] on div at bounding box center [585, 200] width 35 height 17
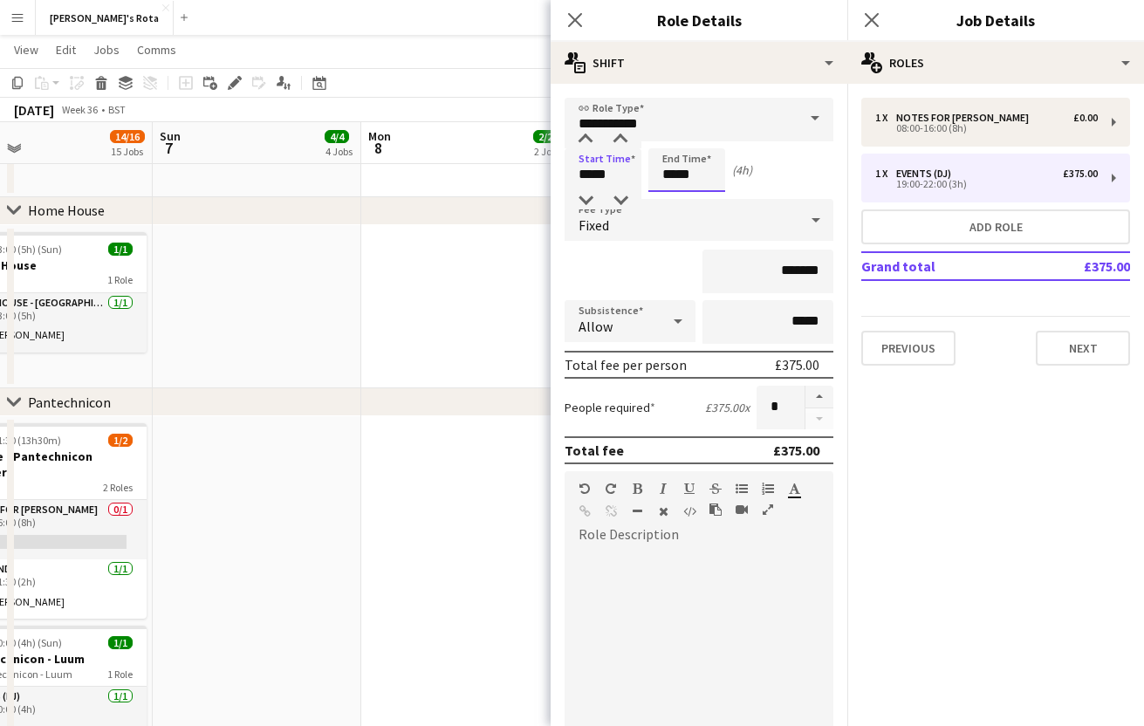
click at [676, 177] on input "*****" at bounding box center [686, 170] width 77 height 44
type input "*****"
click at [673, 199] on div at bounding box center [669, 200] width 35 height 17
click at [576, 17] on icon "Close pop-in" at bounding box center [574, 19] width 17 height 17
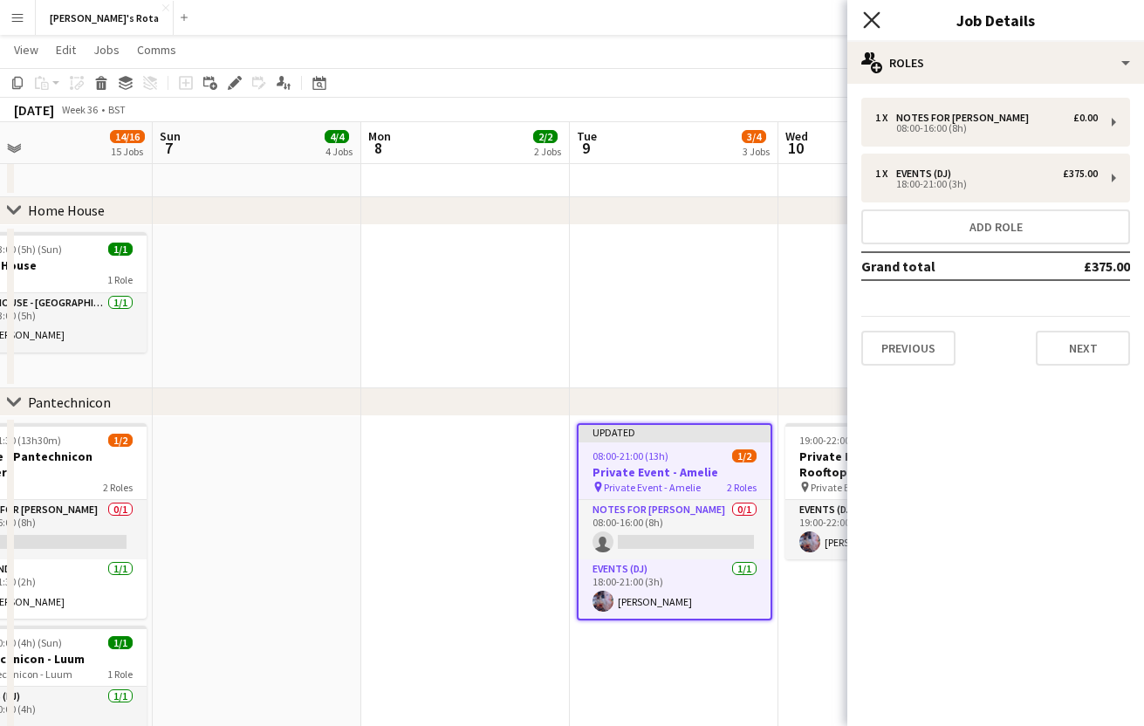
click at [872, 24] on icon "Close pop-in" at bounding box center [871, 19] width 17 height 17
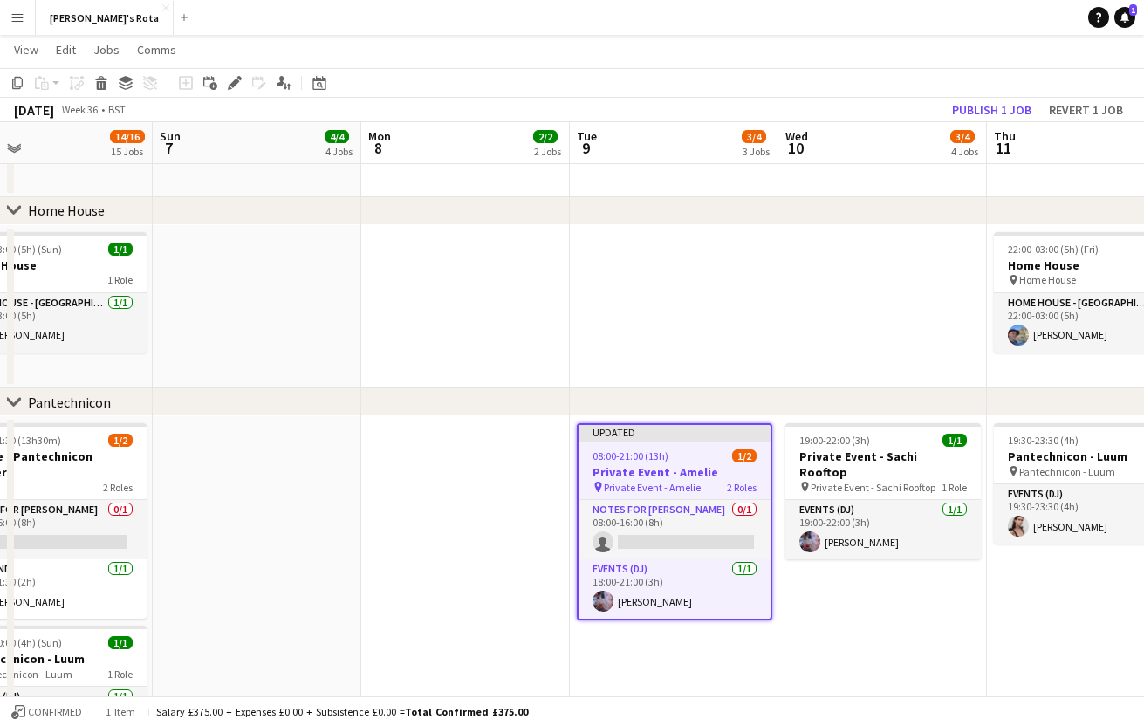
click at [639, 454] on span "08:00-21:00 (13h)" at bounding box center [630, 455] width 76 height 13
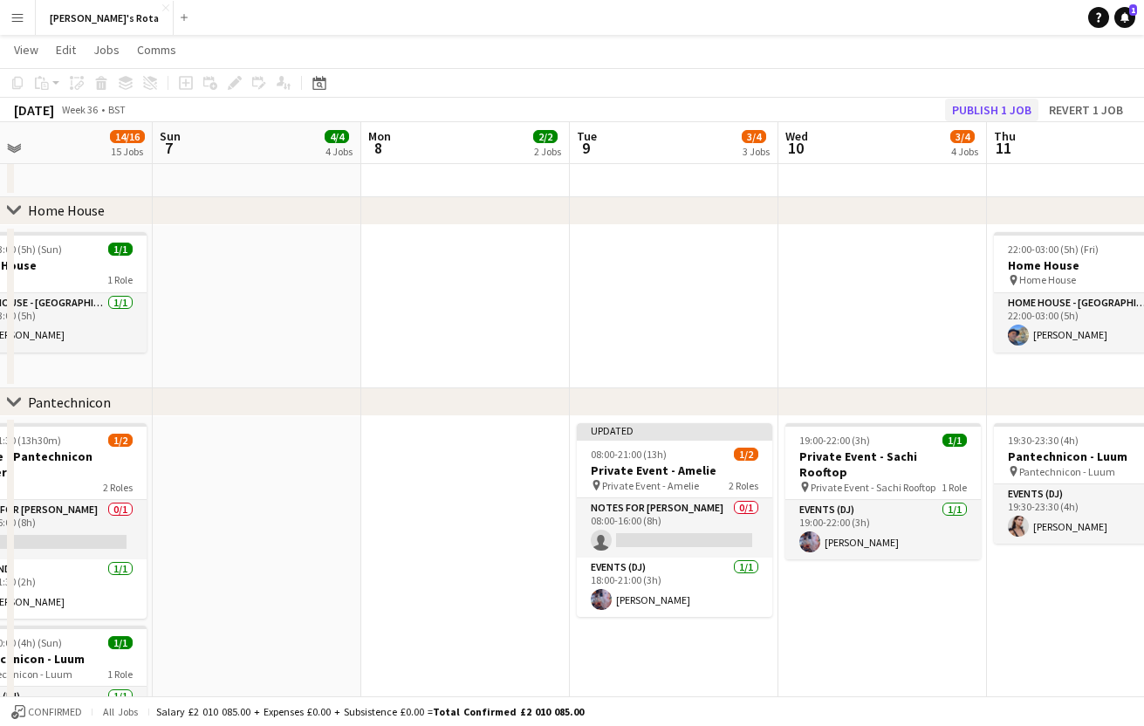
click at [990, 109] on button "Publish 1 job" at bounding box center [991, 110] width 93 height 23
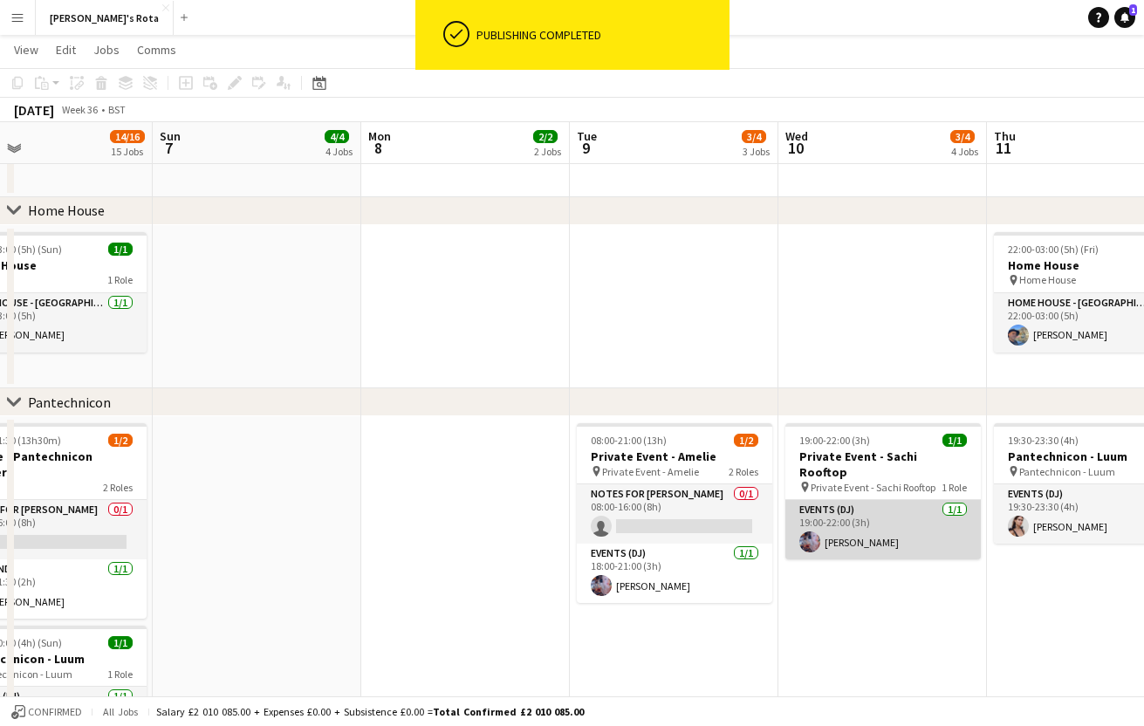
click at [874, 505] on app-card-role "Events (DJ) [DATE] 19:00-22:00 (3h) [PERSON_NAME]" at bounding box center [882, 529] width 195 height 59
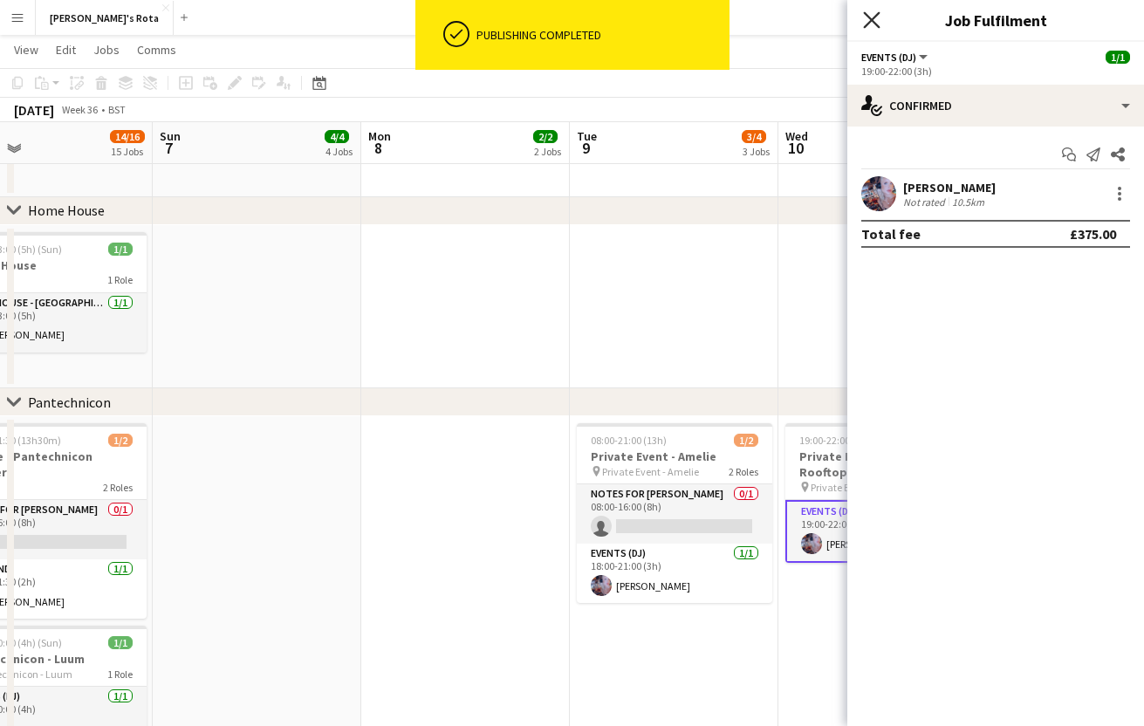
click at [874, 12] on icon "Close pop-in" at bounding box center [871, 19] width 17 height 17
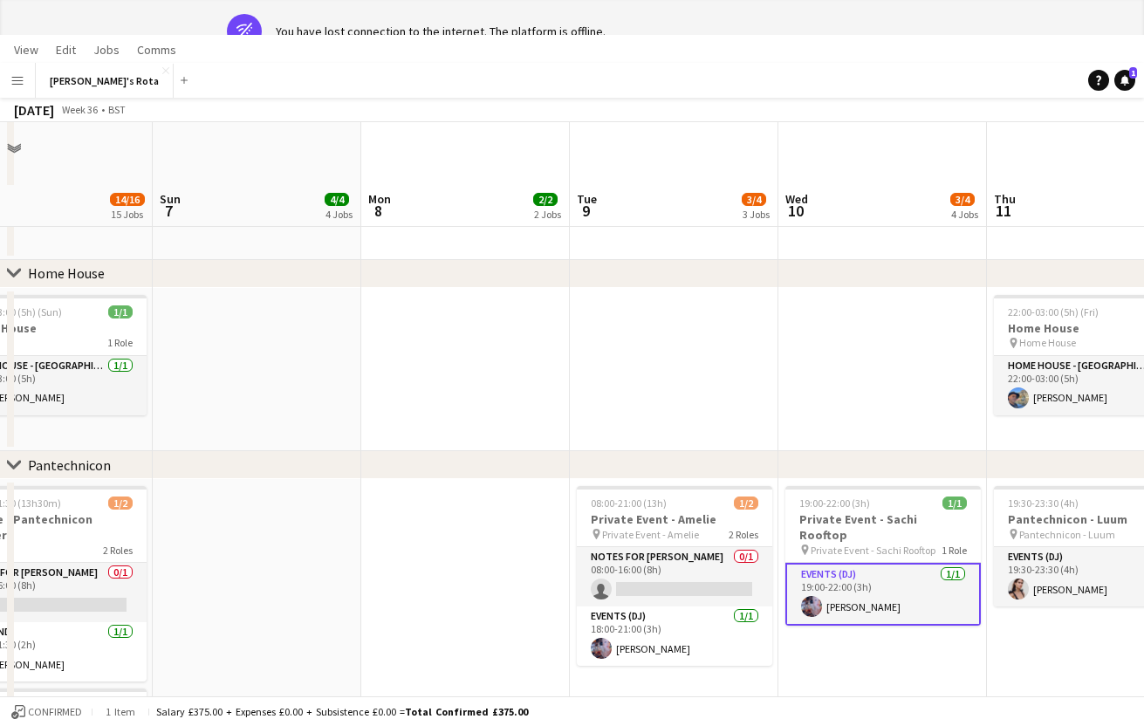
scroll to position [1718, 0]
